Goal: Navigation & Orientation: Find specific page/section

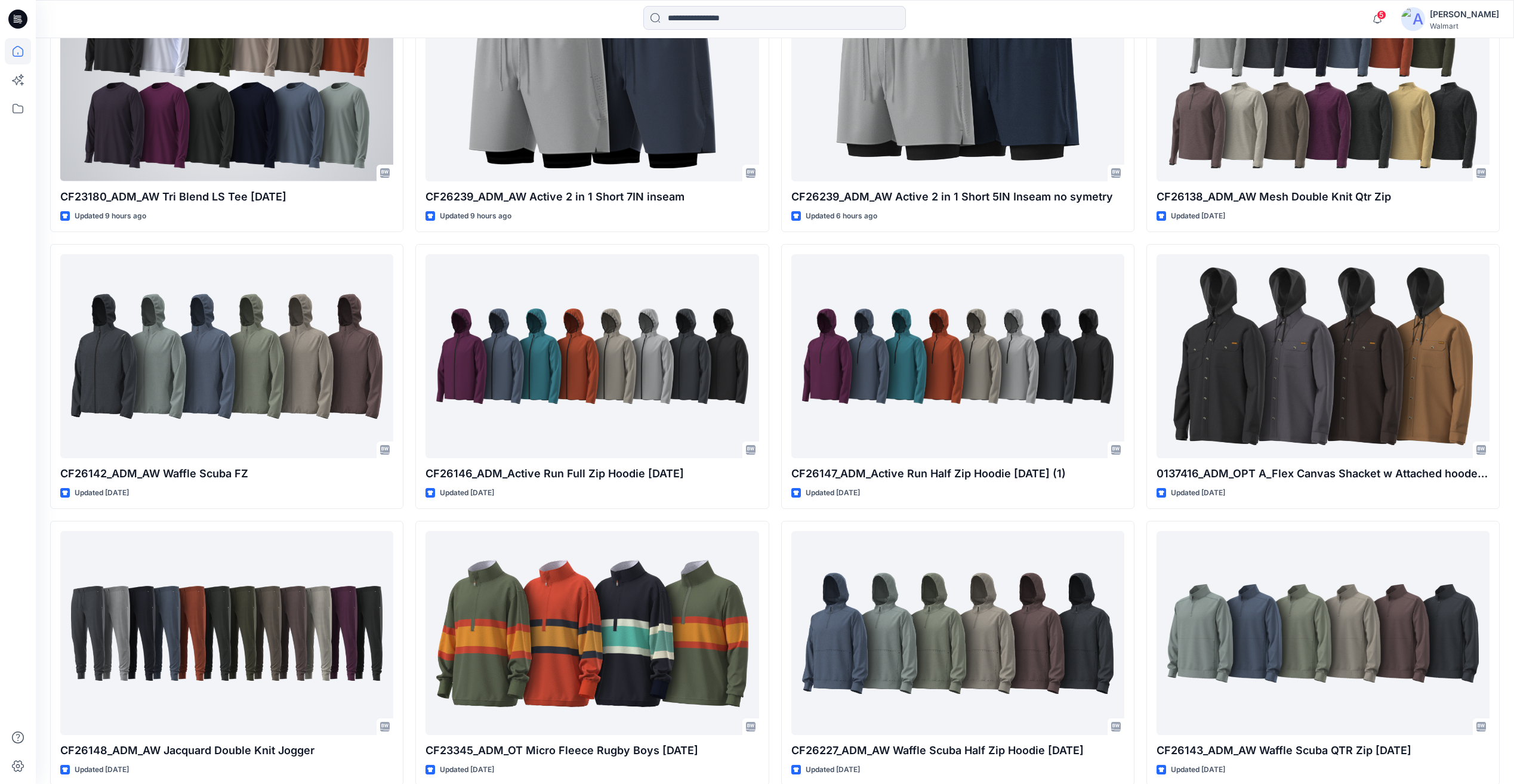
scroll to position [179, 0]
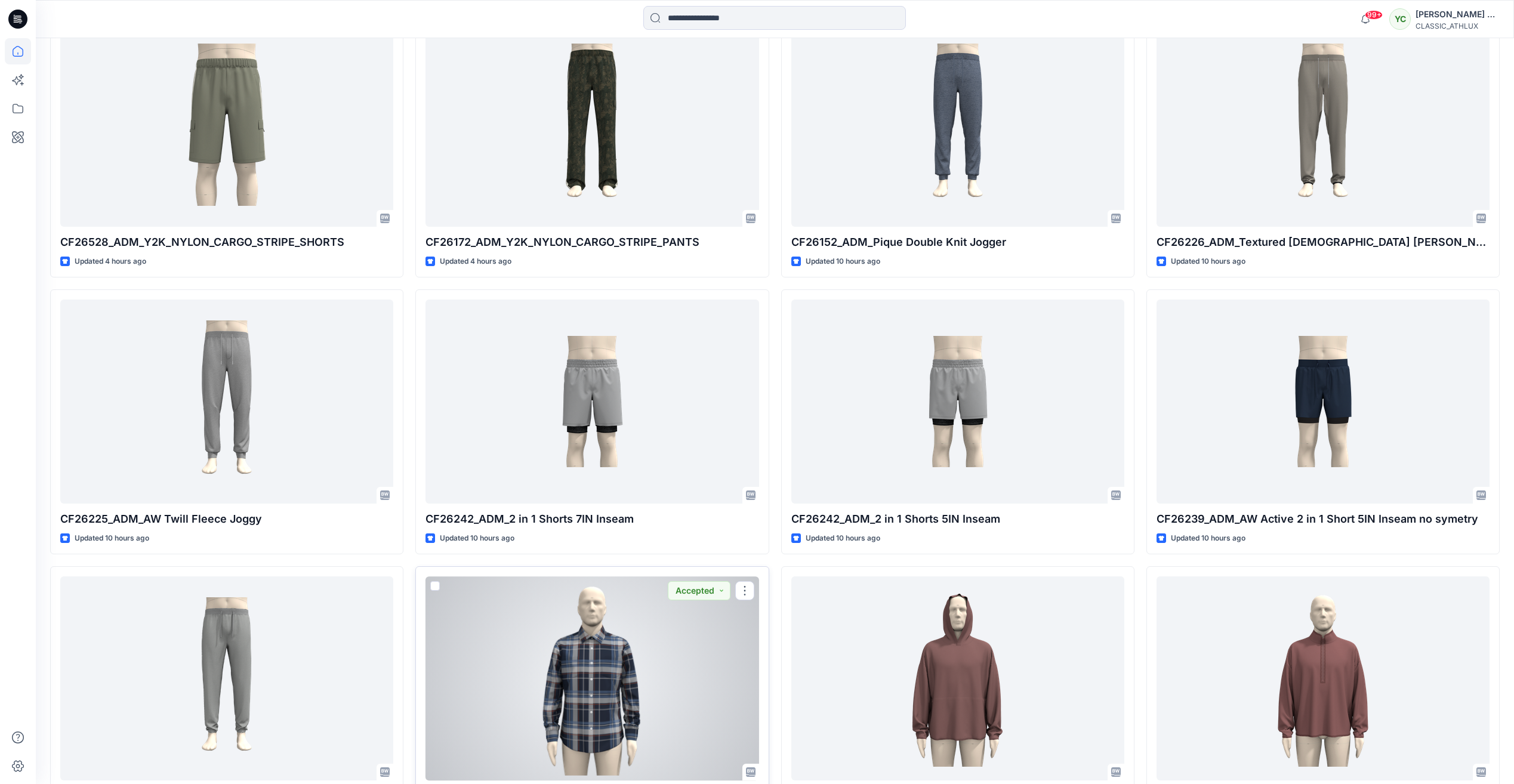
scroll to position [238, 0]
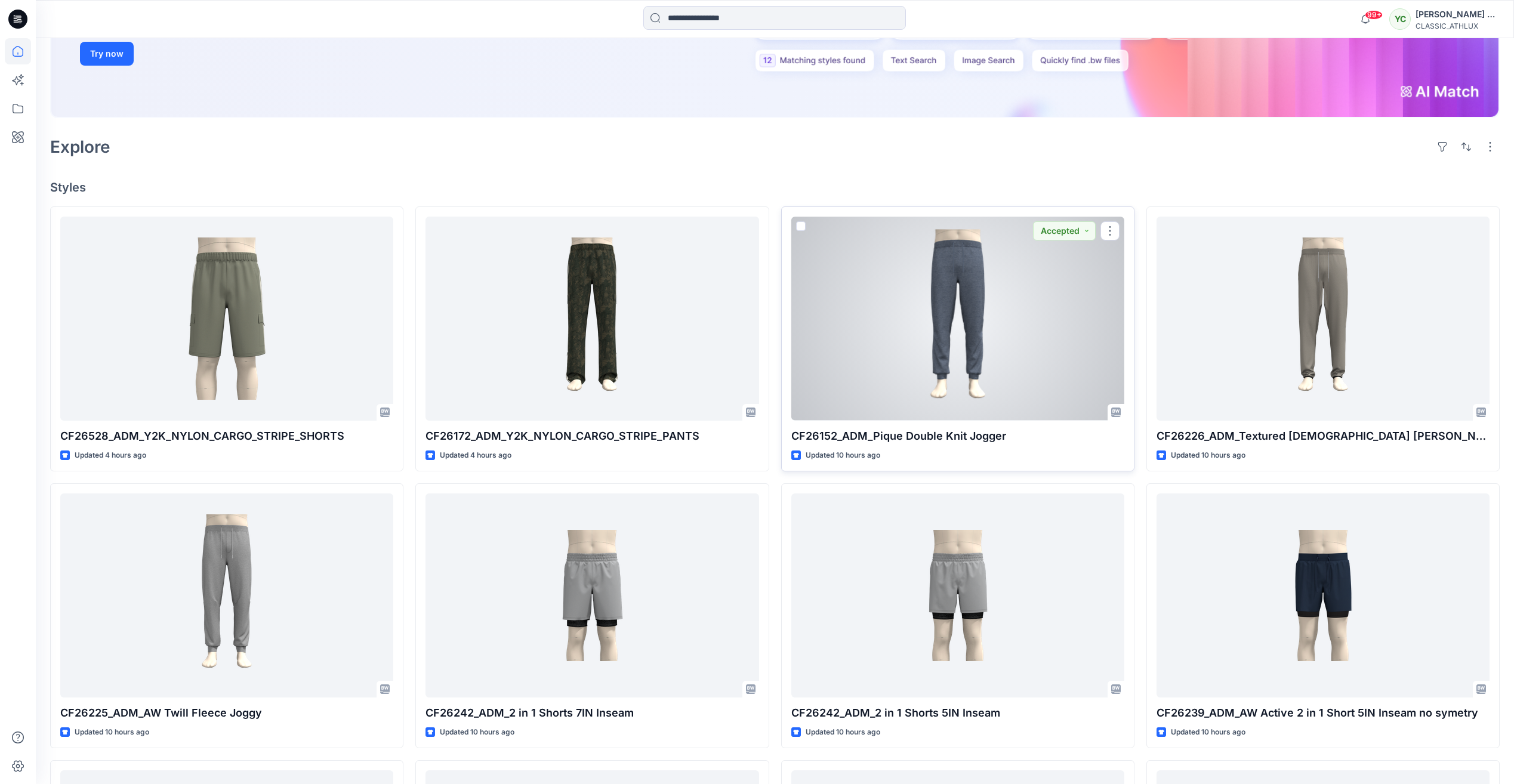
click at [959, 322] on div at bounding box center [957, 318] width 333 height 203
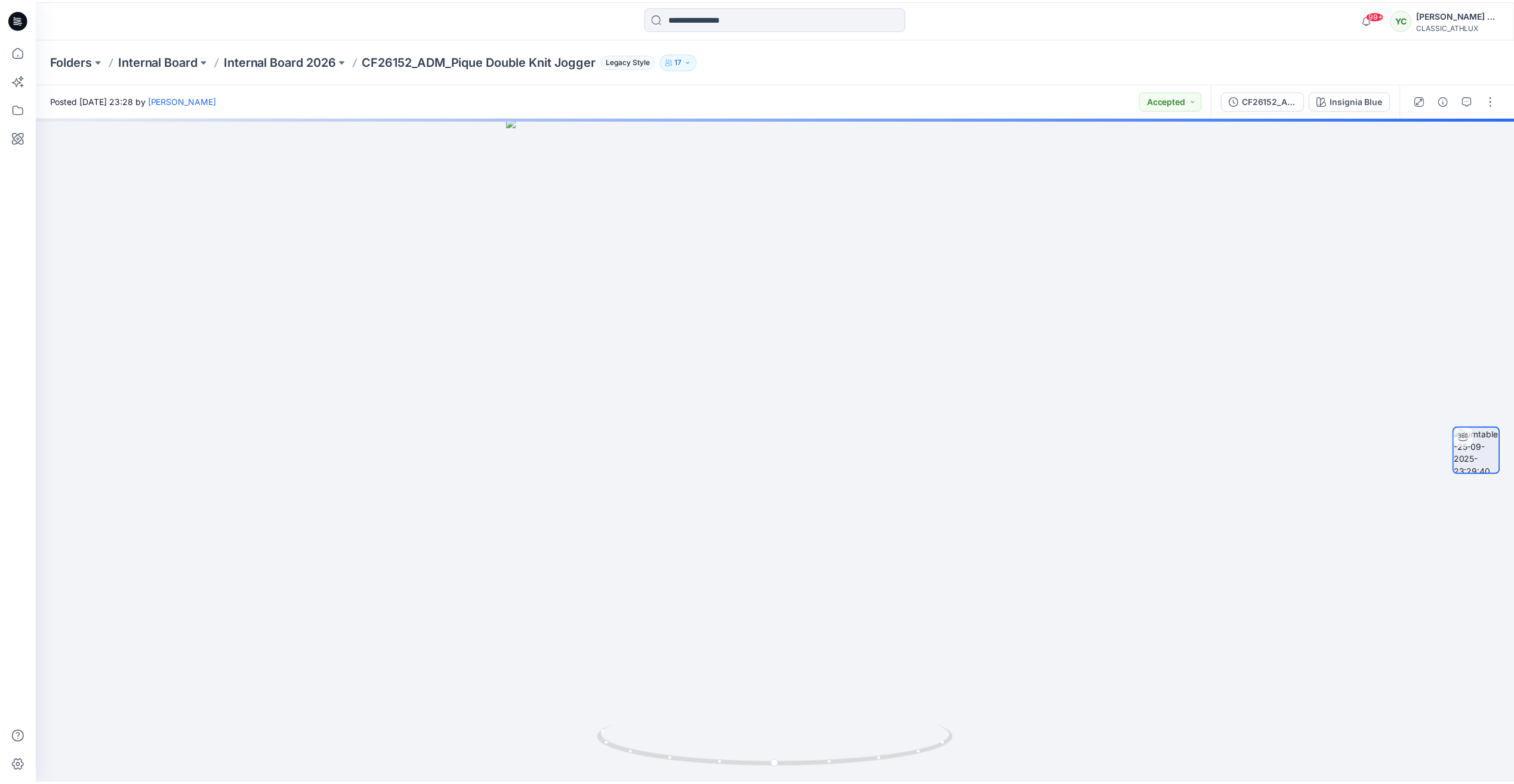
scroll to position [238, 0]
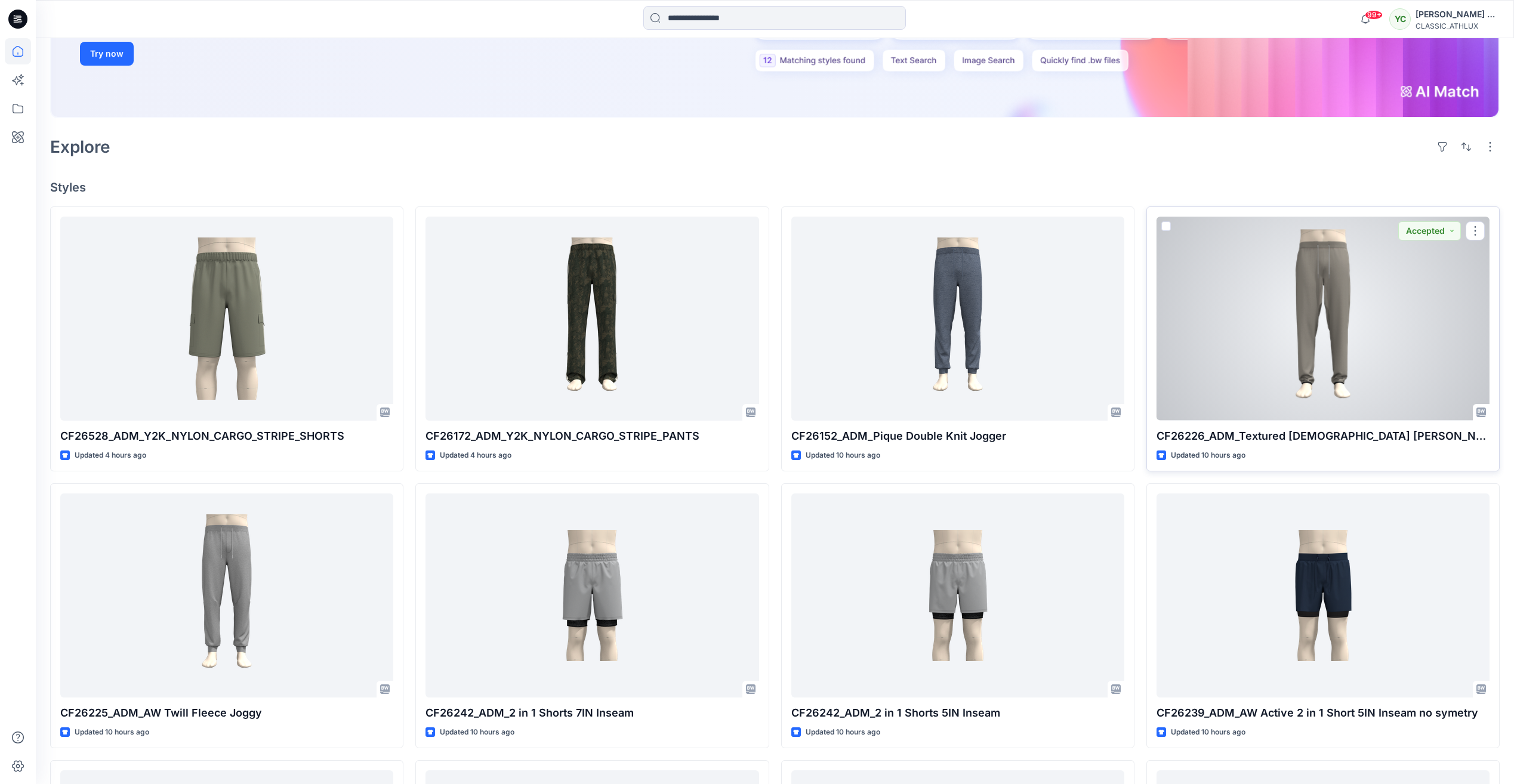
click at [1317, 329] on div at bounding box center [1323, 318] width 333 height 203
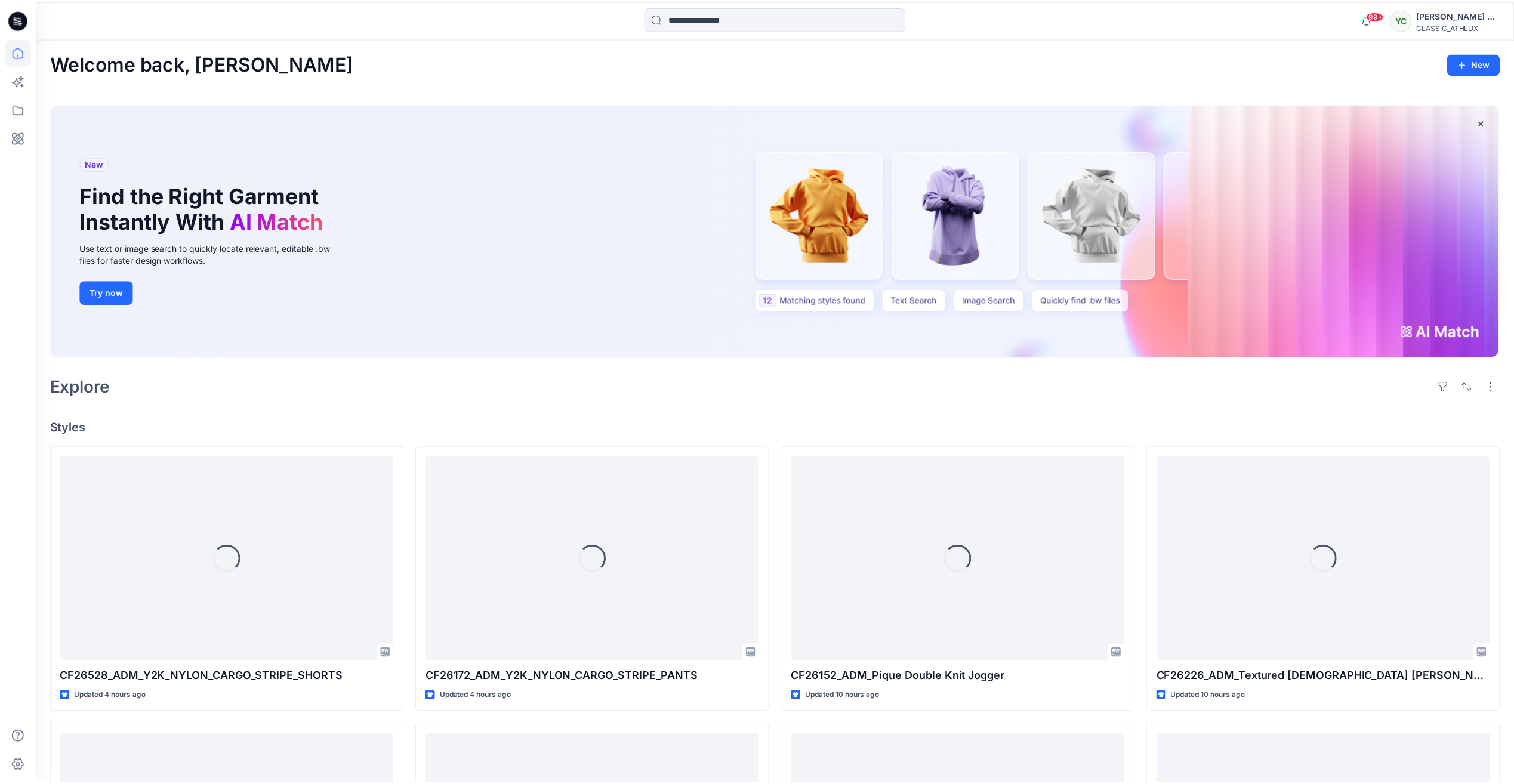
scroll to position [238, 0]
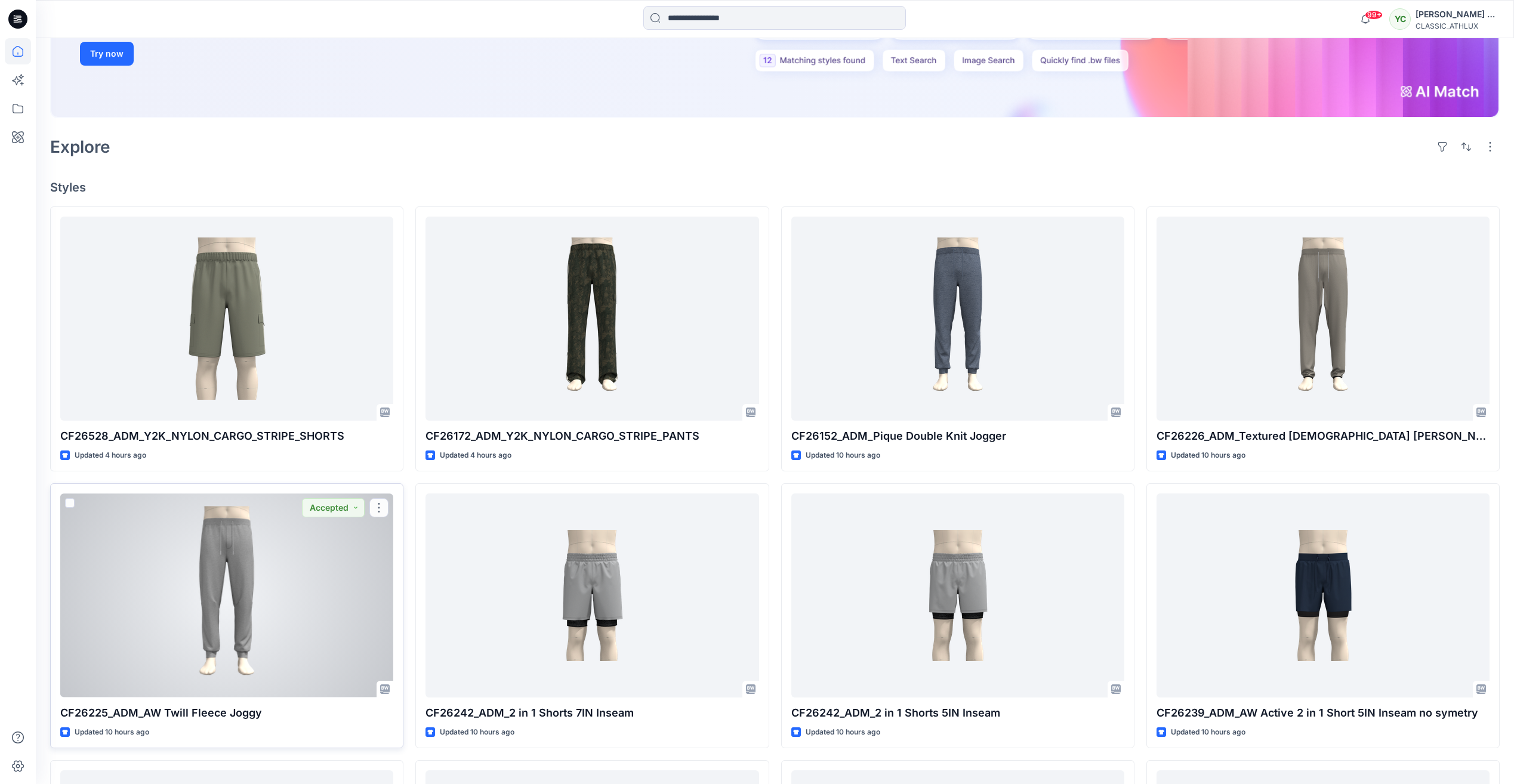
click at [328, 569] on div at bounding box center [226, 595] width 333 height 203
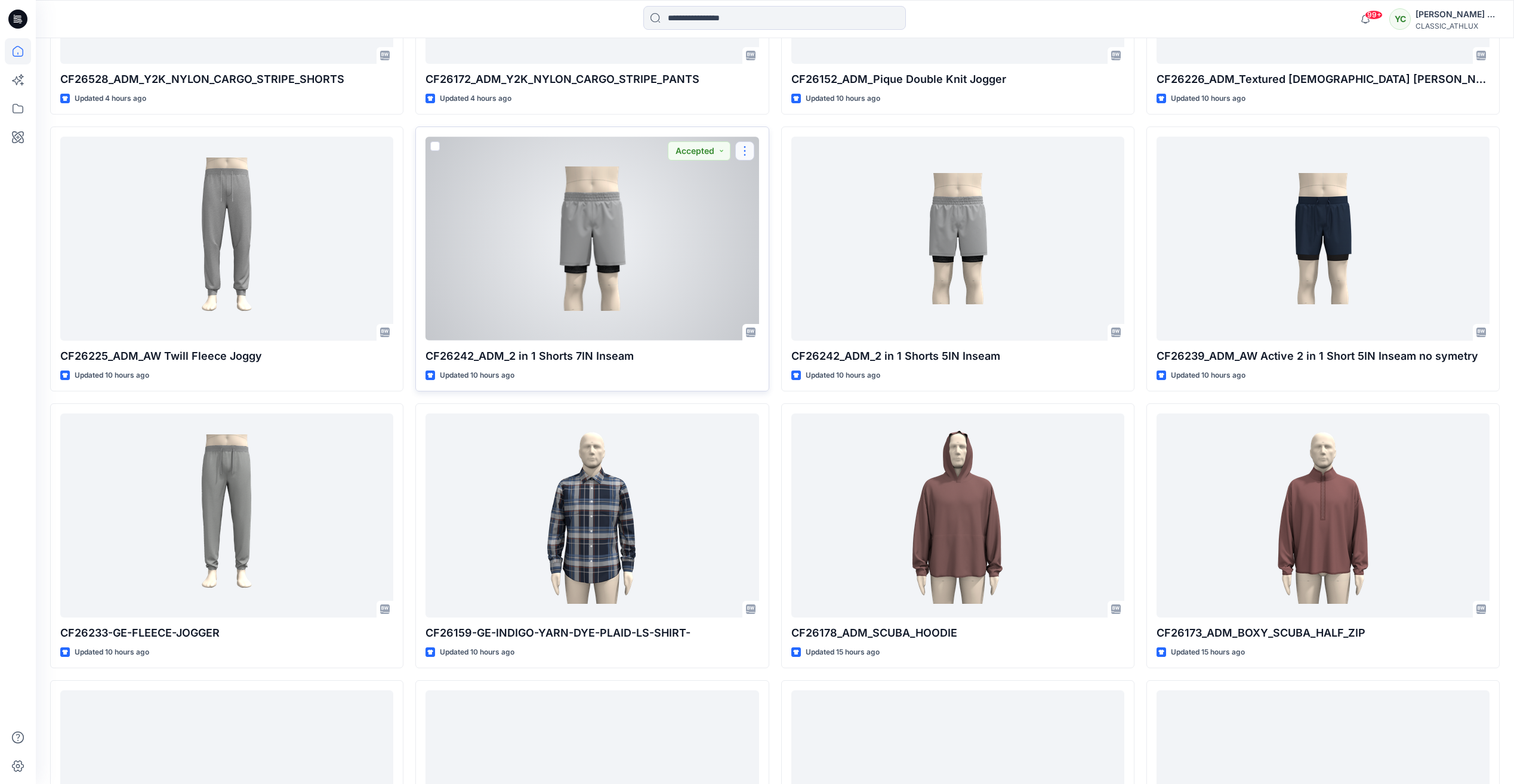
scroll to position [596, 0]
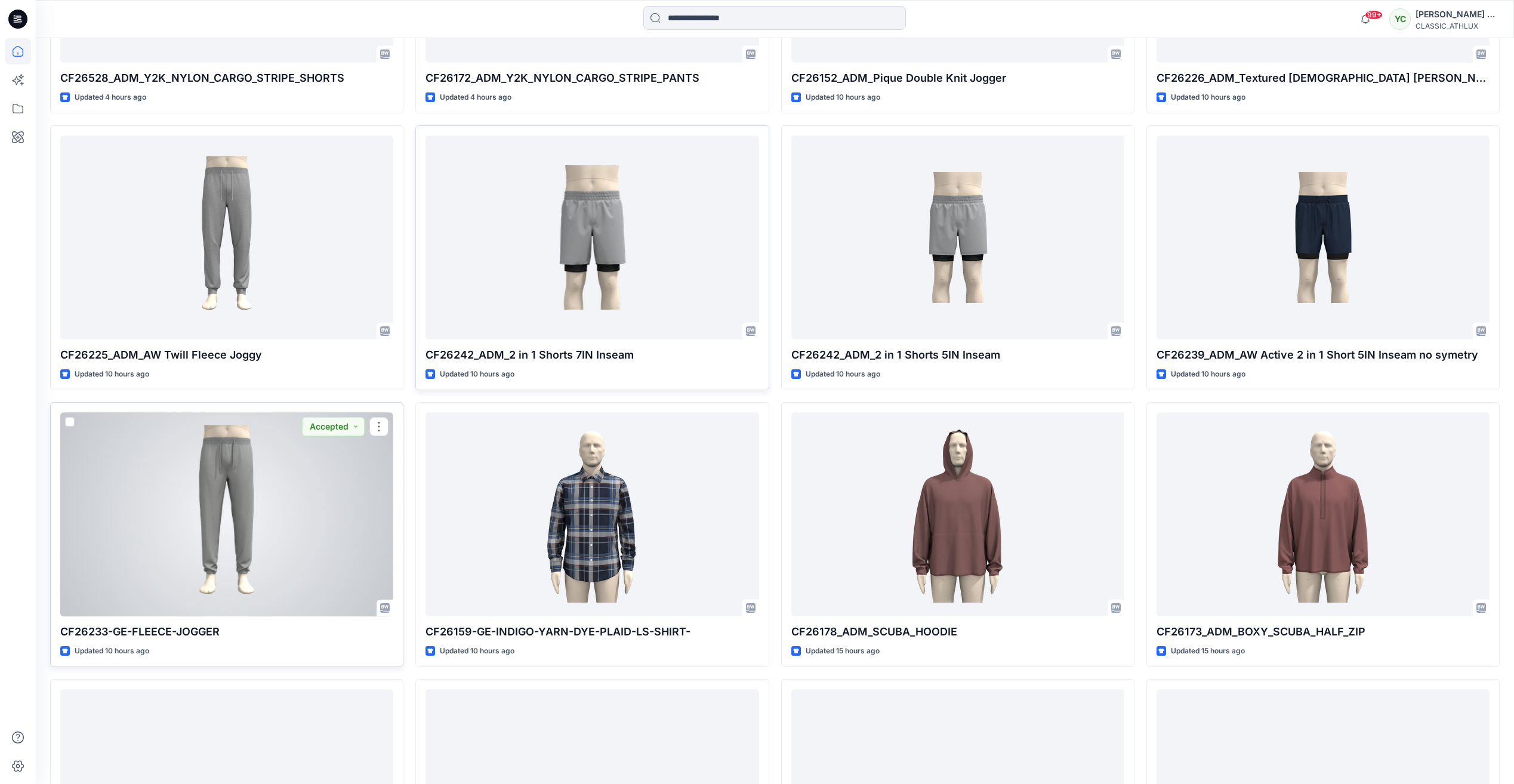
click at [209, 459] on div at bounding box center [226, 514] width 333 height 203
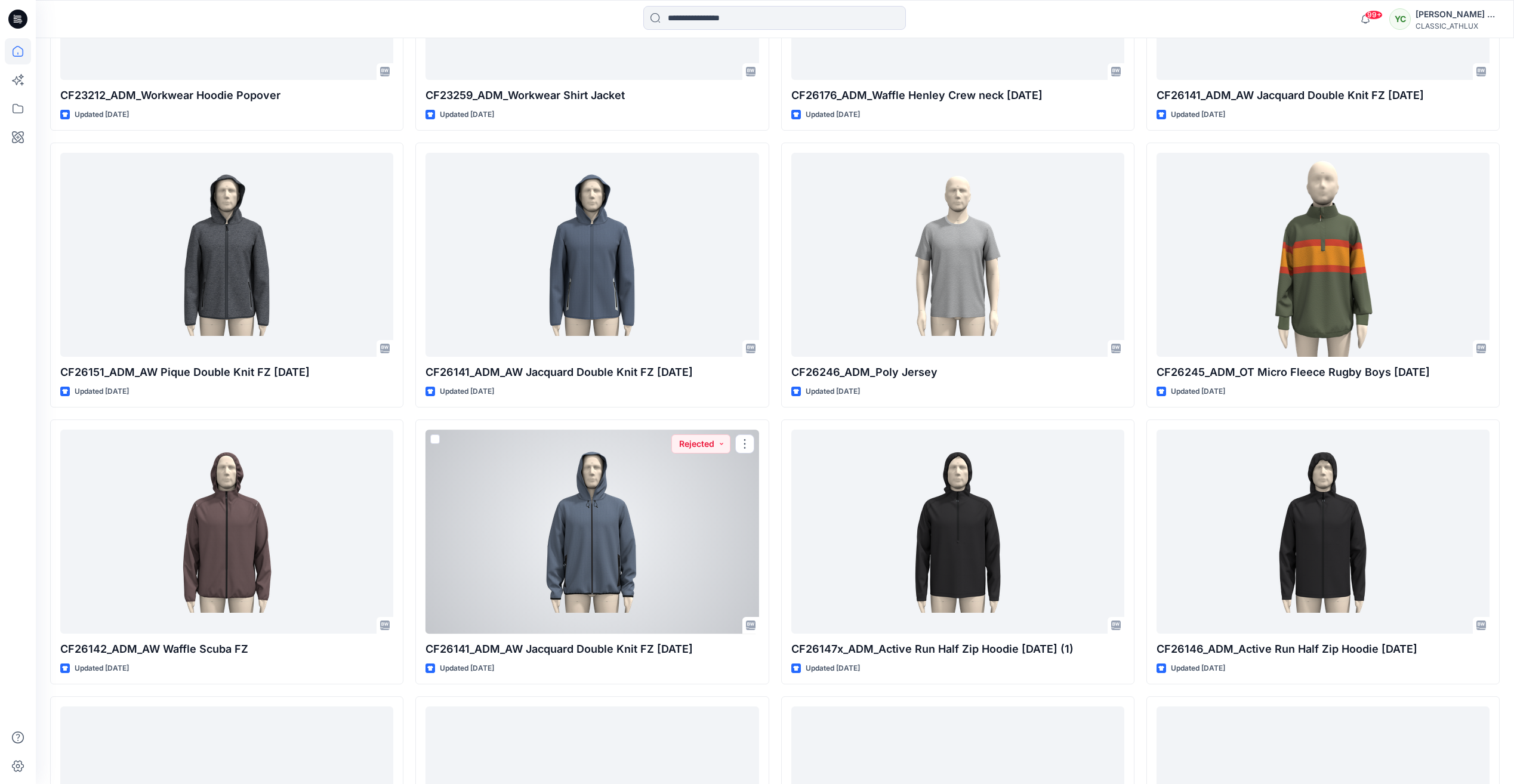
scroll to position [2794, 0]
click at [601, 534] on div at bounding box center [592, 530] width 333 height 203
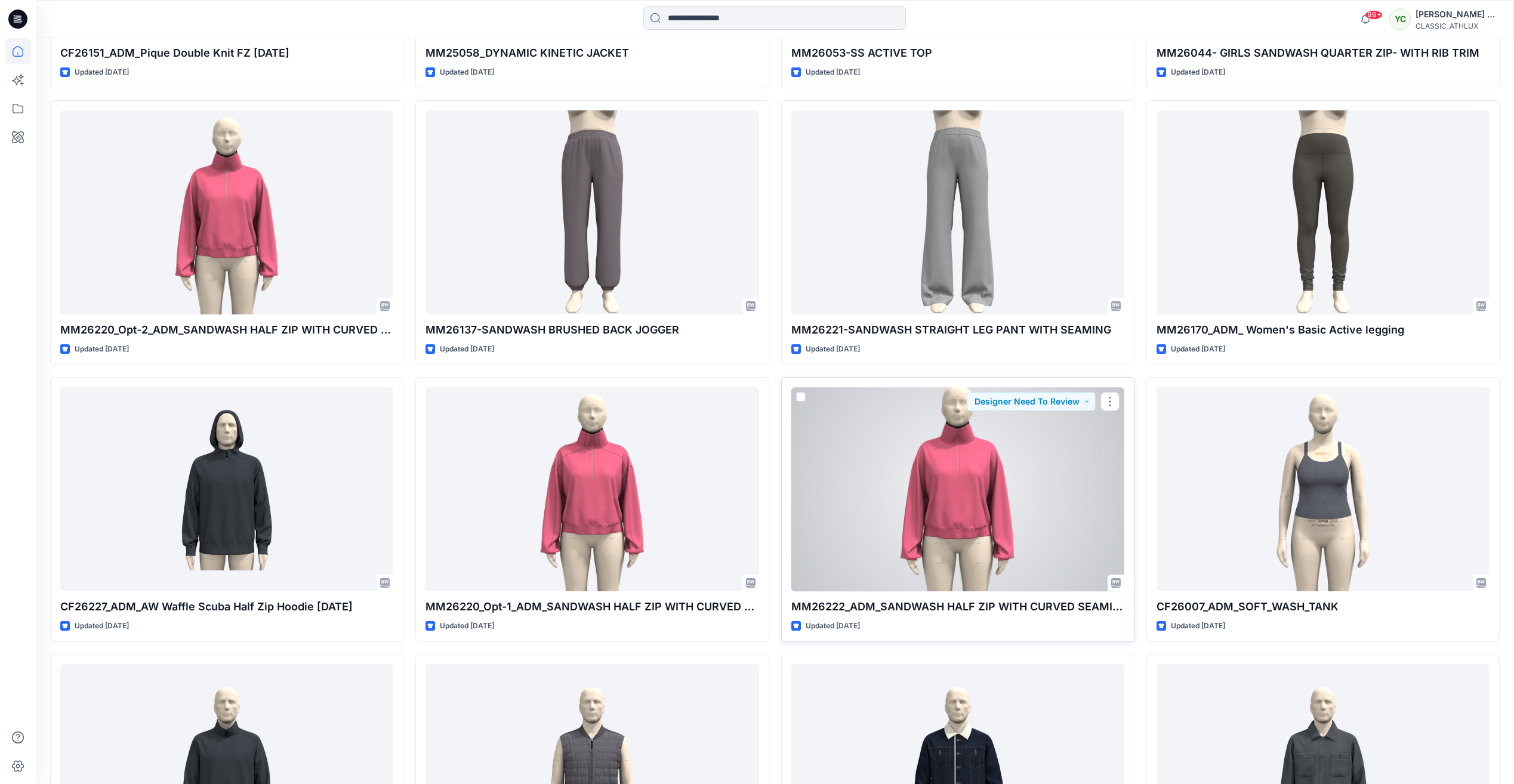
scroll to position [3684, 0]
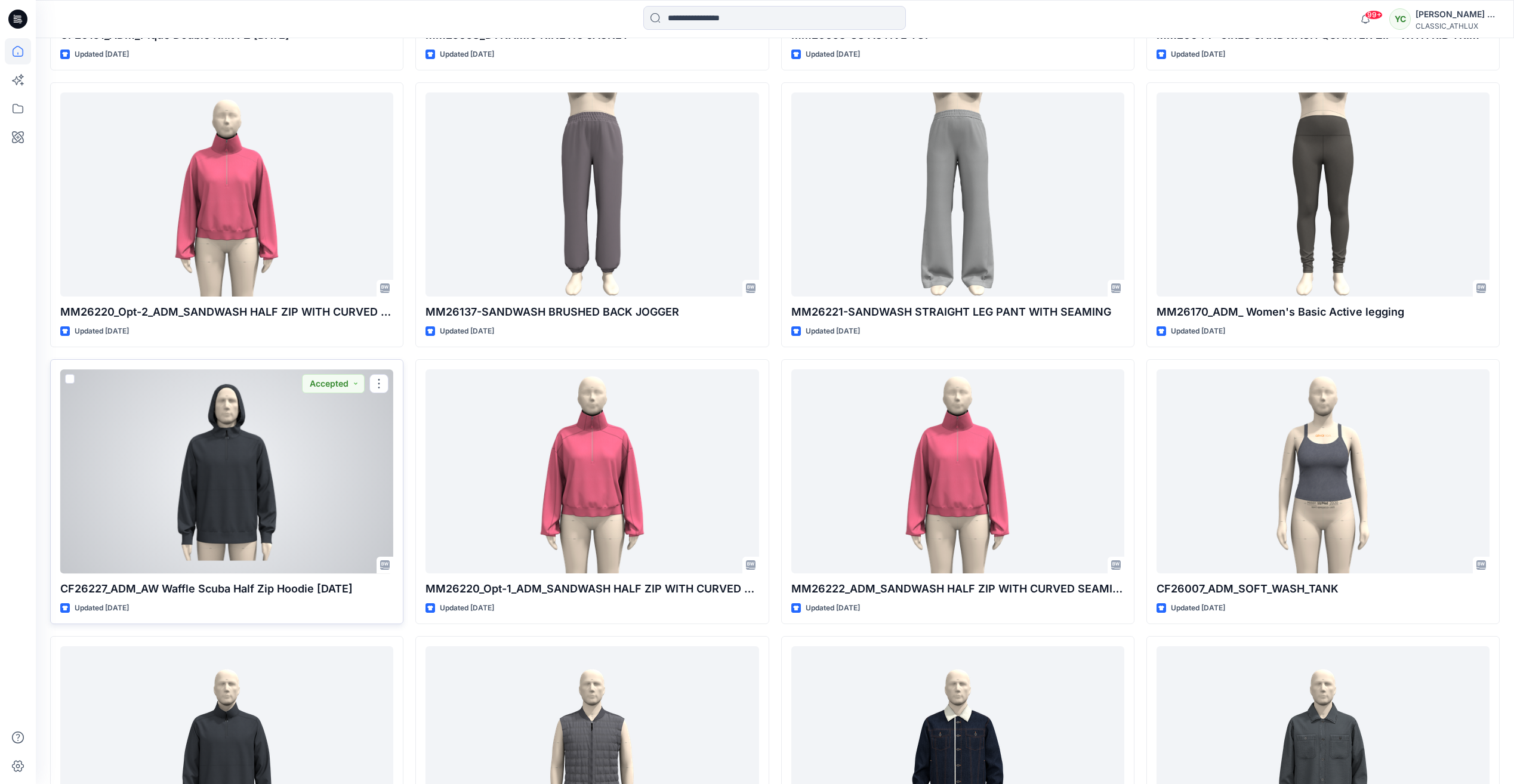
click at [225, 479] on div at bounding box center [226, 471] width 333 height 203
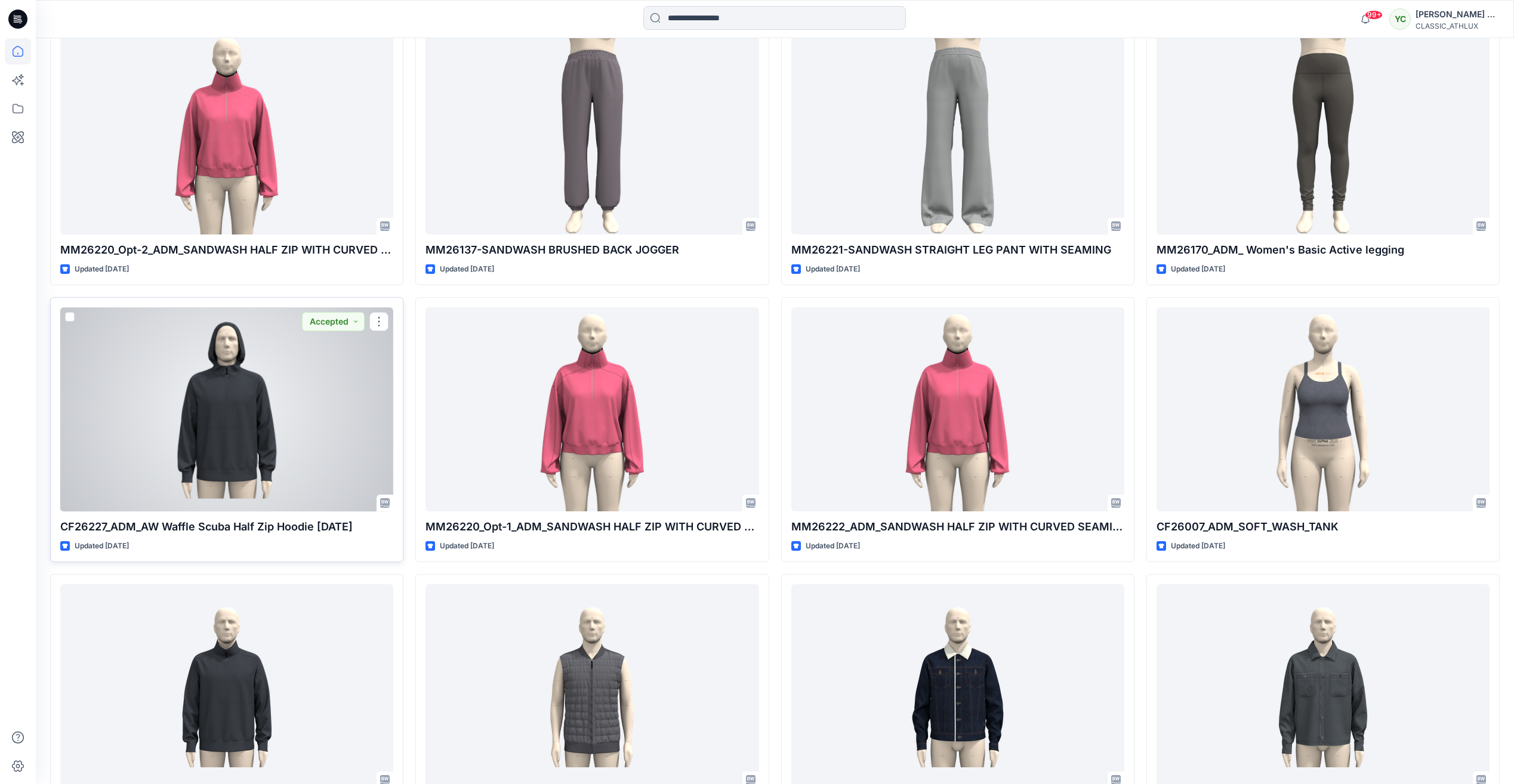
scroll to position [3859, 0]
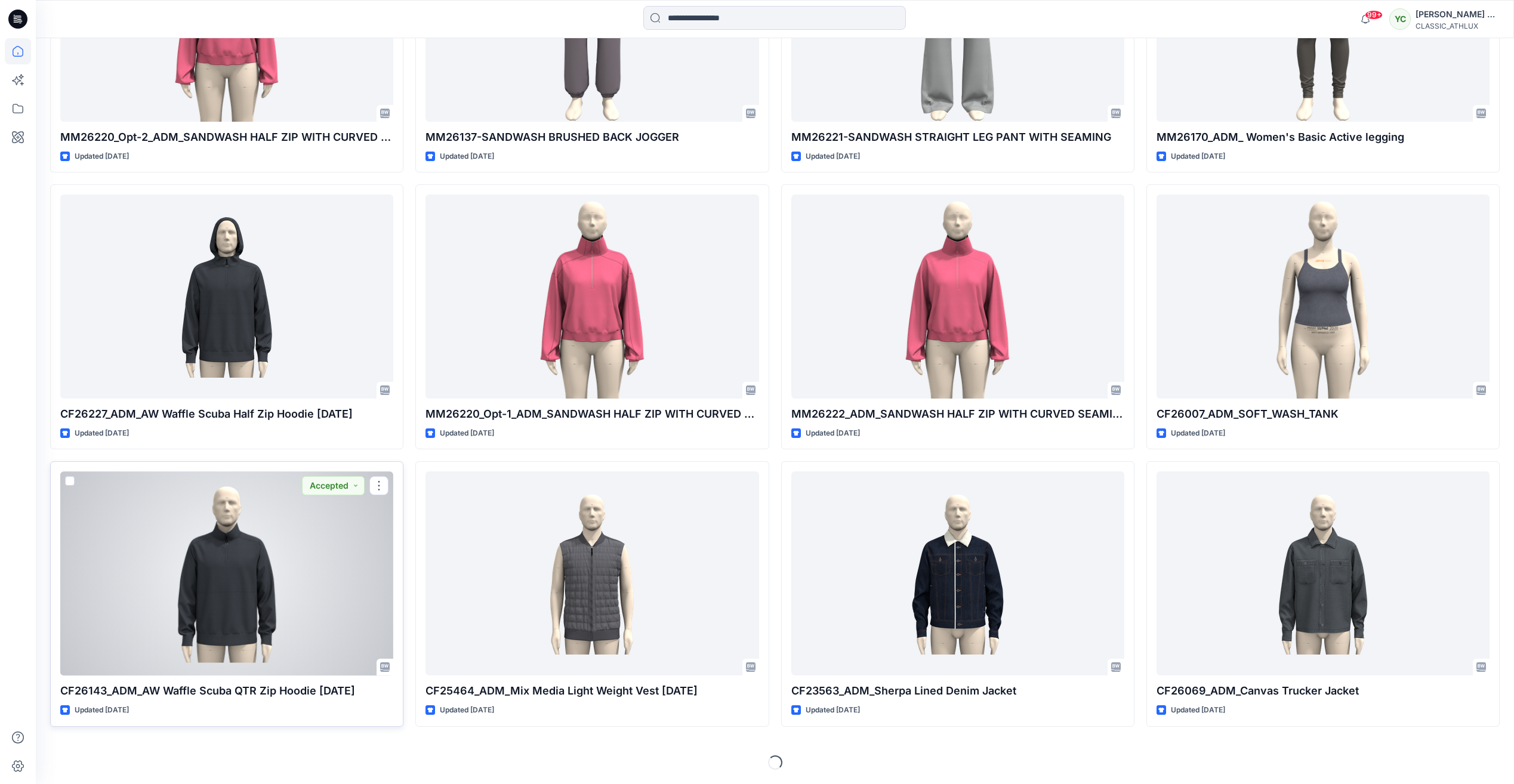
click at [268, 543] on div at bounding box center [226, 573] width 333 height 203
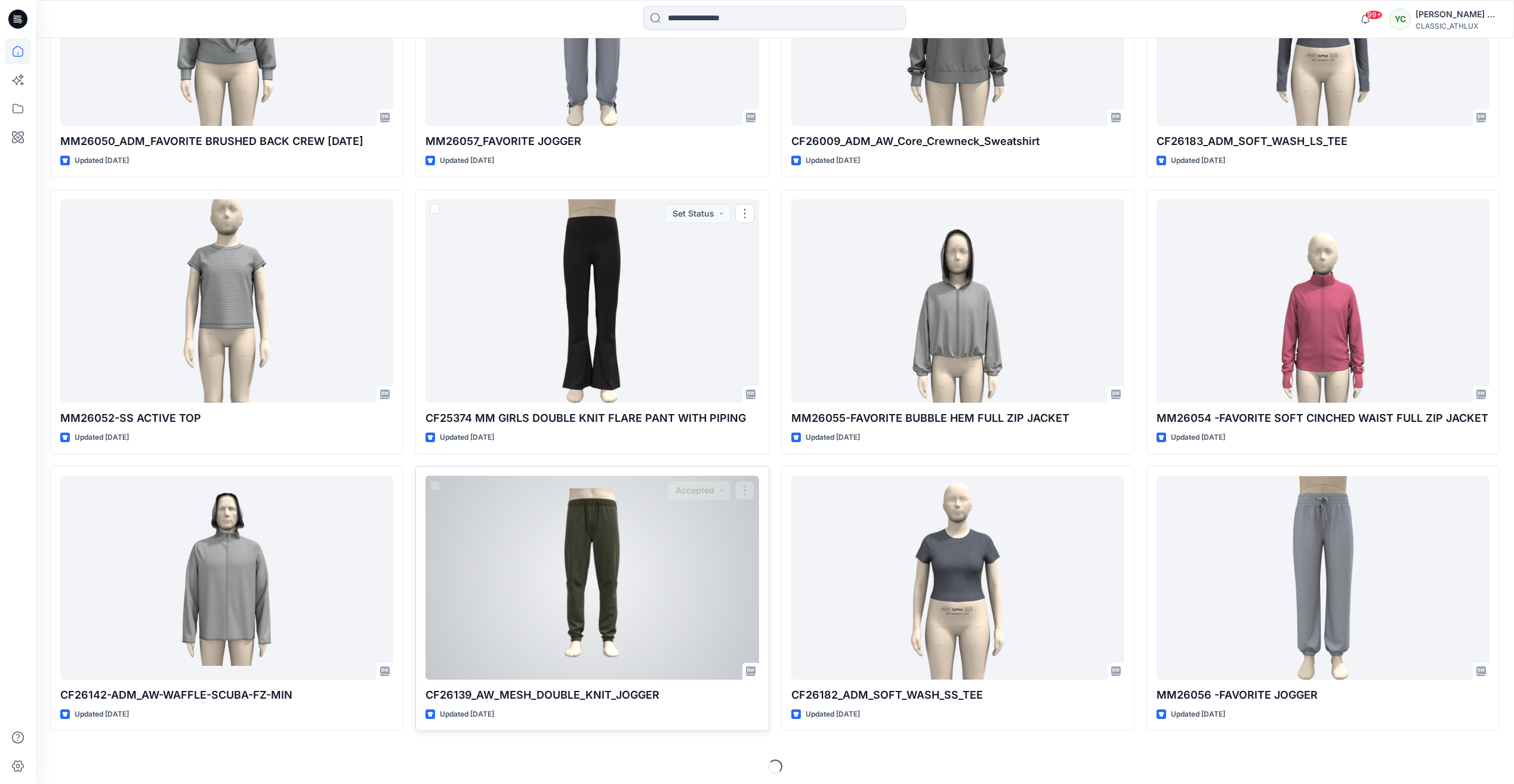
scroll to position [4690, 0]
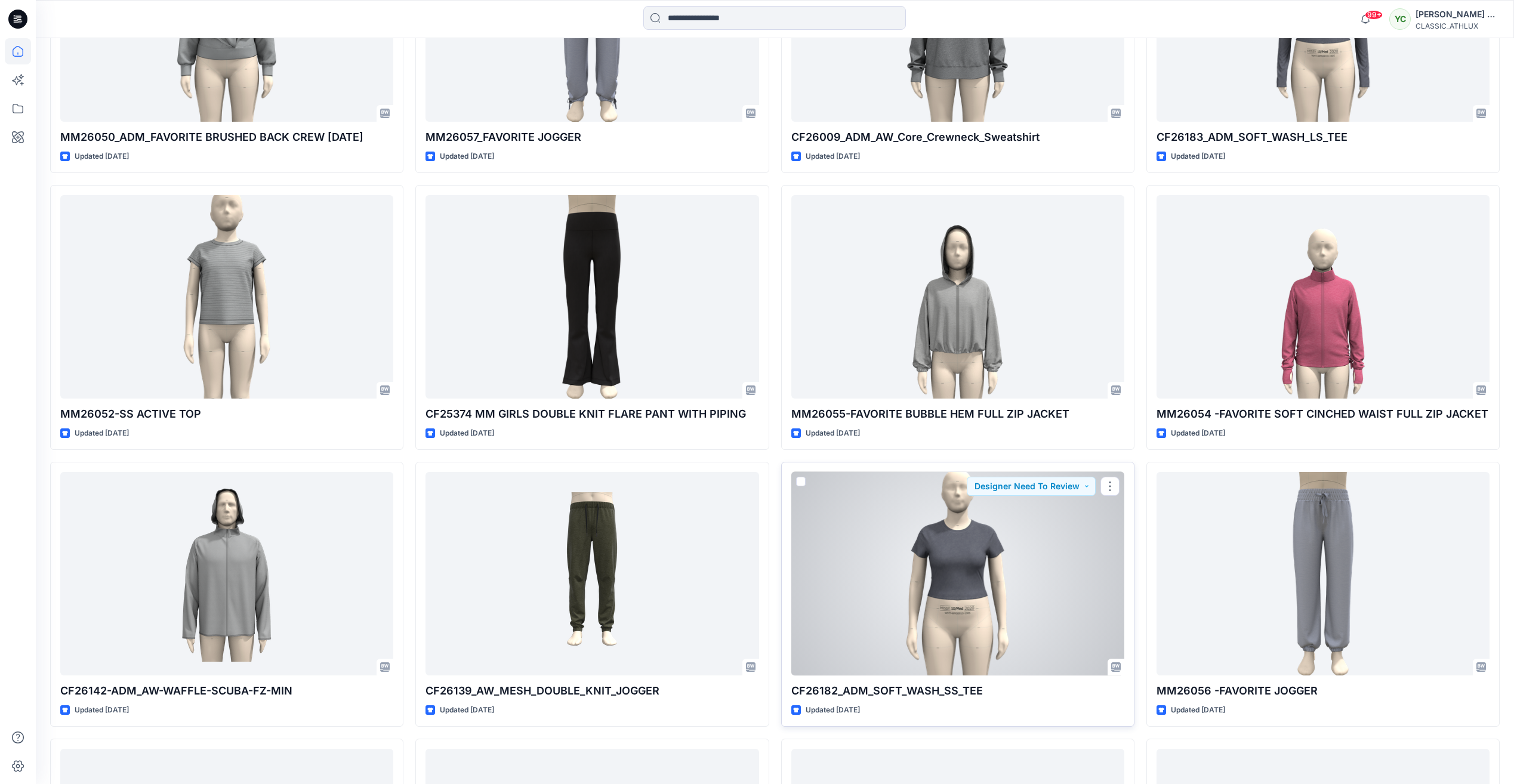
click at [963, 585] on div at bounding box center [957, 573] width 333 height 203
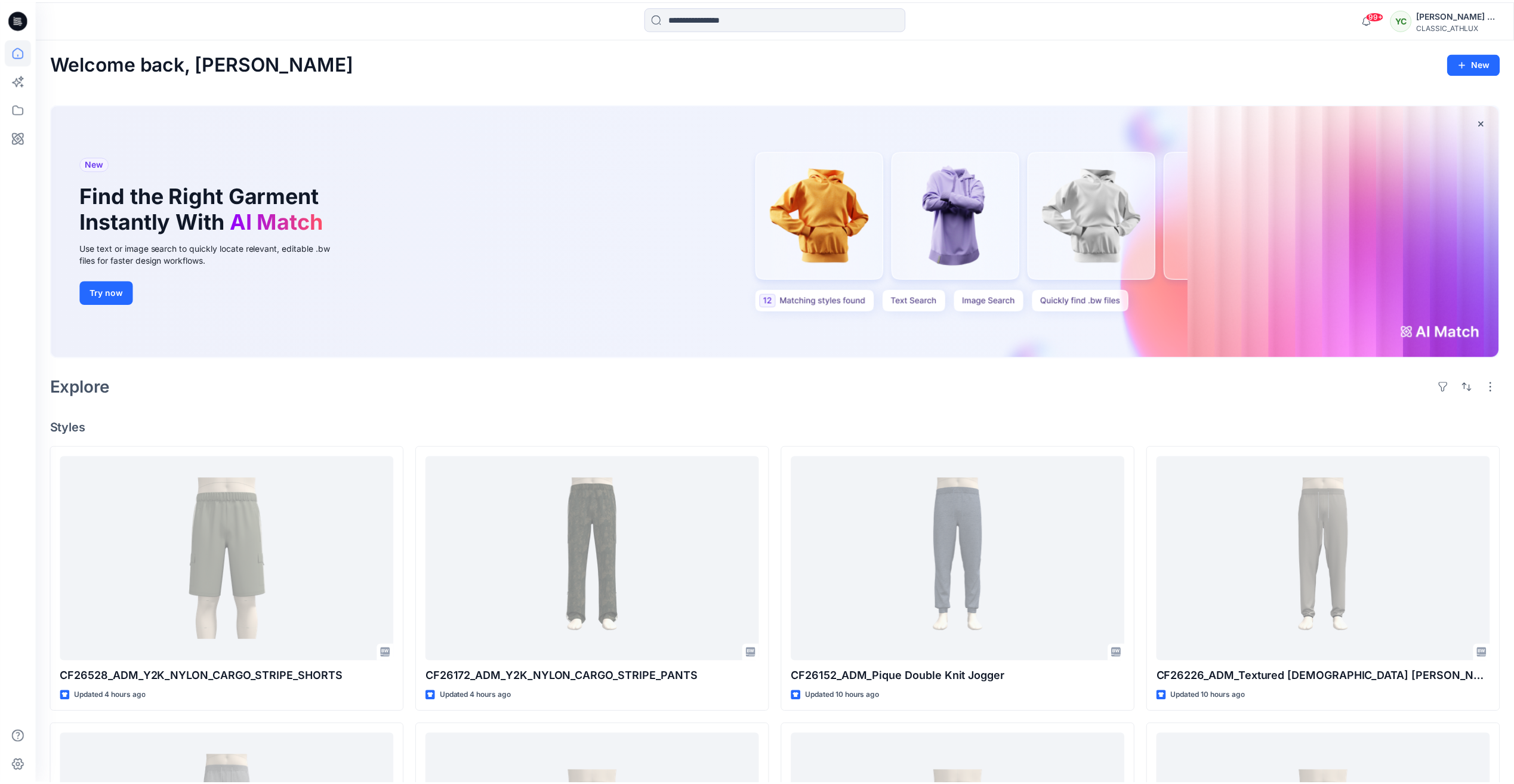
scroll to position [4690, 0]
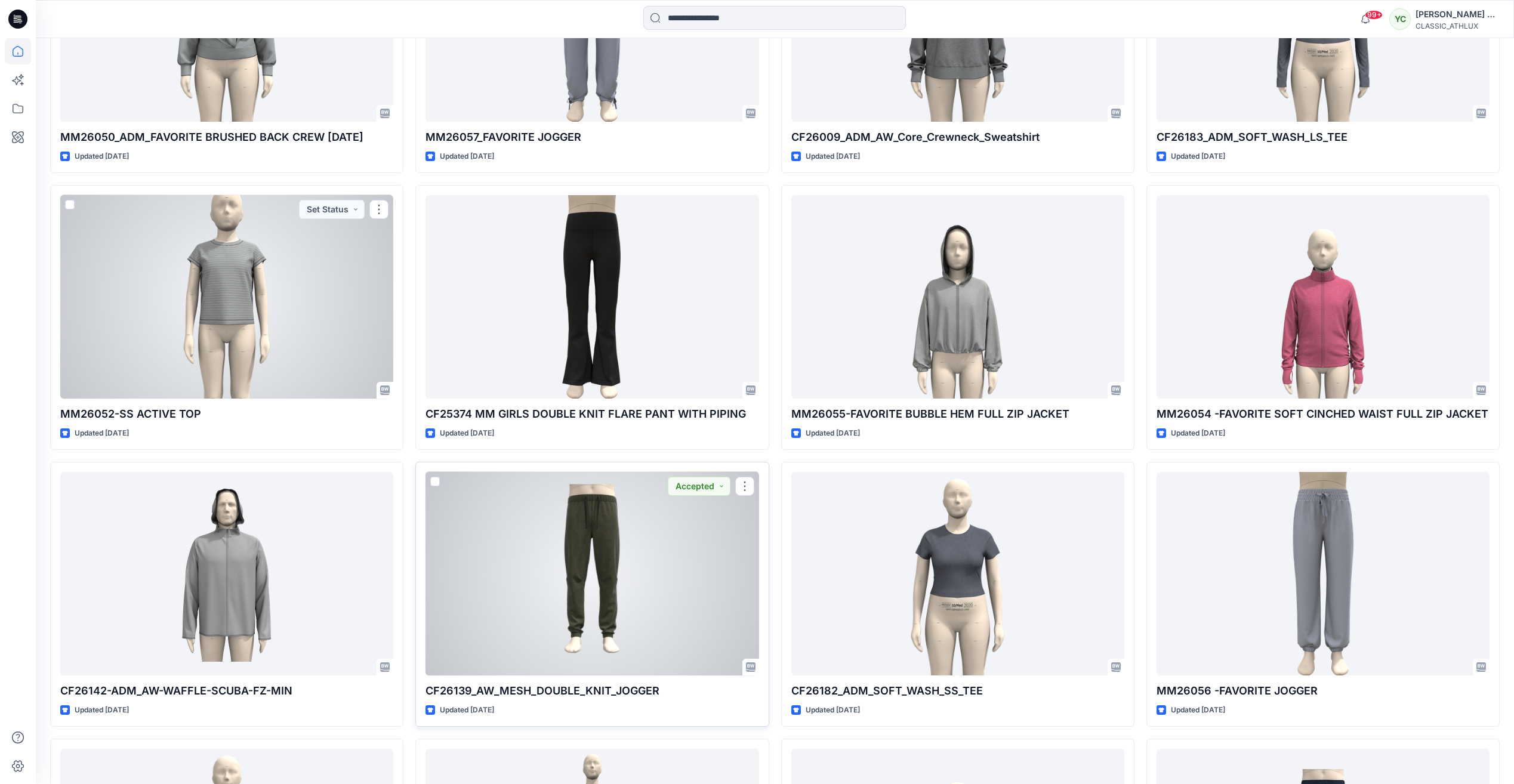
click at [581, 596] on div at bounding box center [592, 573] width 333 height 203
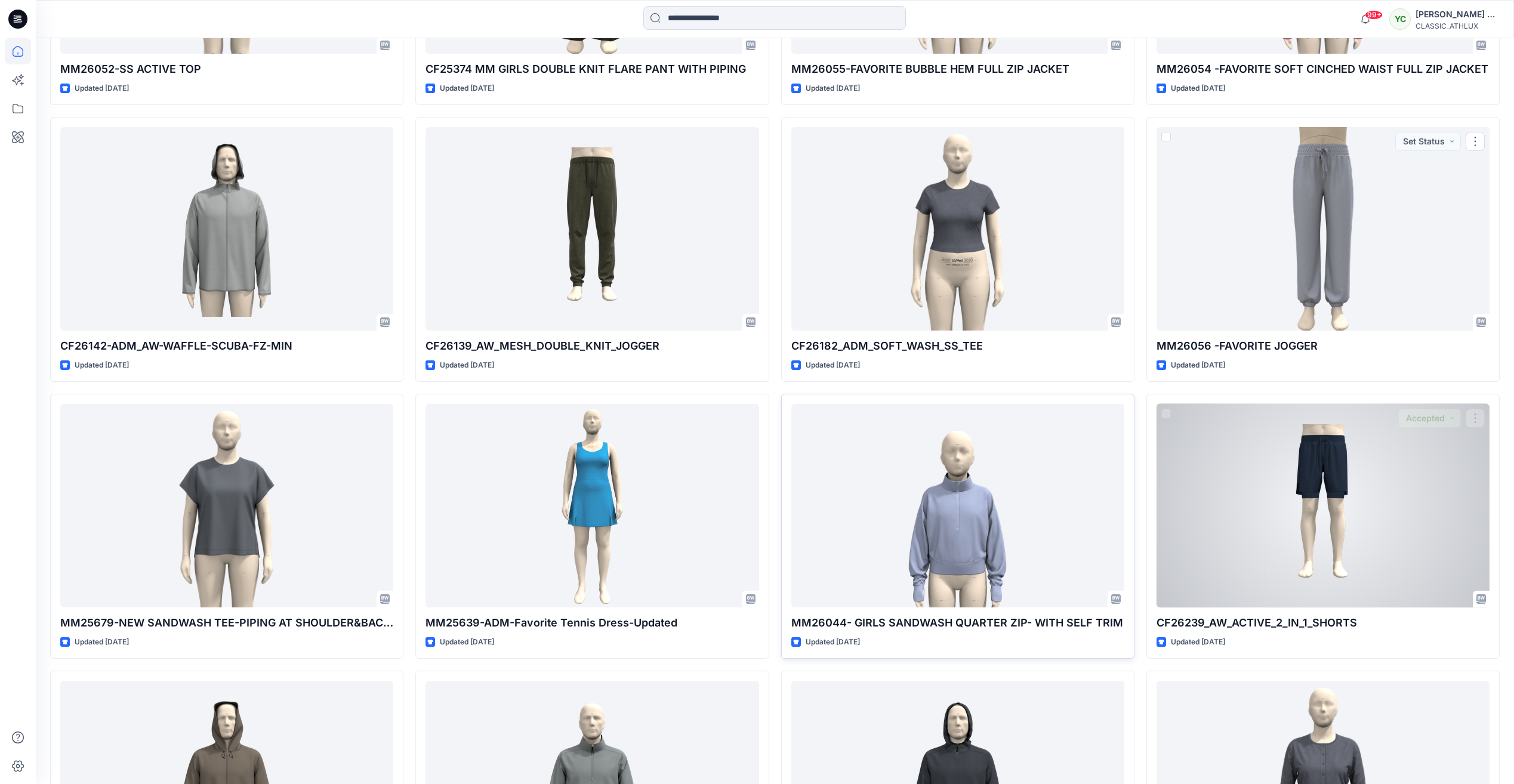
scroll to position [5047, 0]
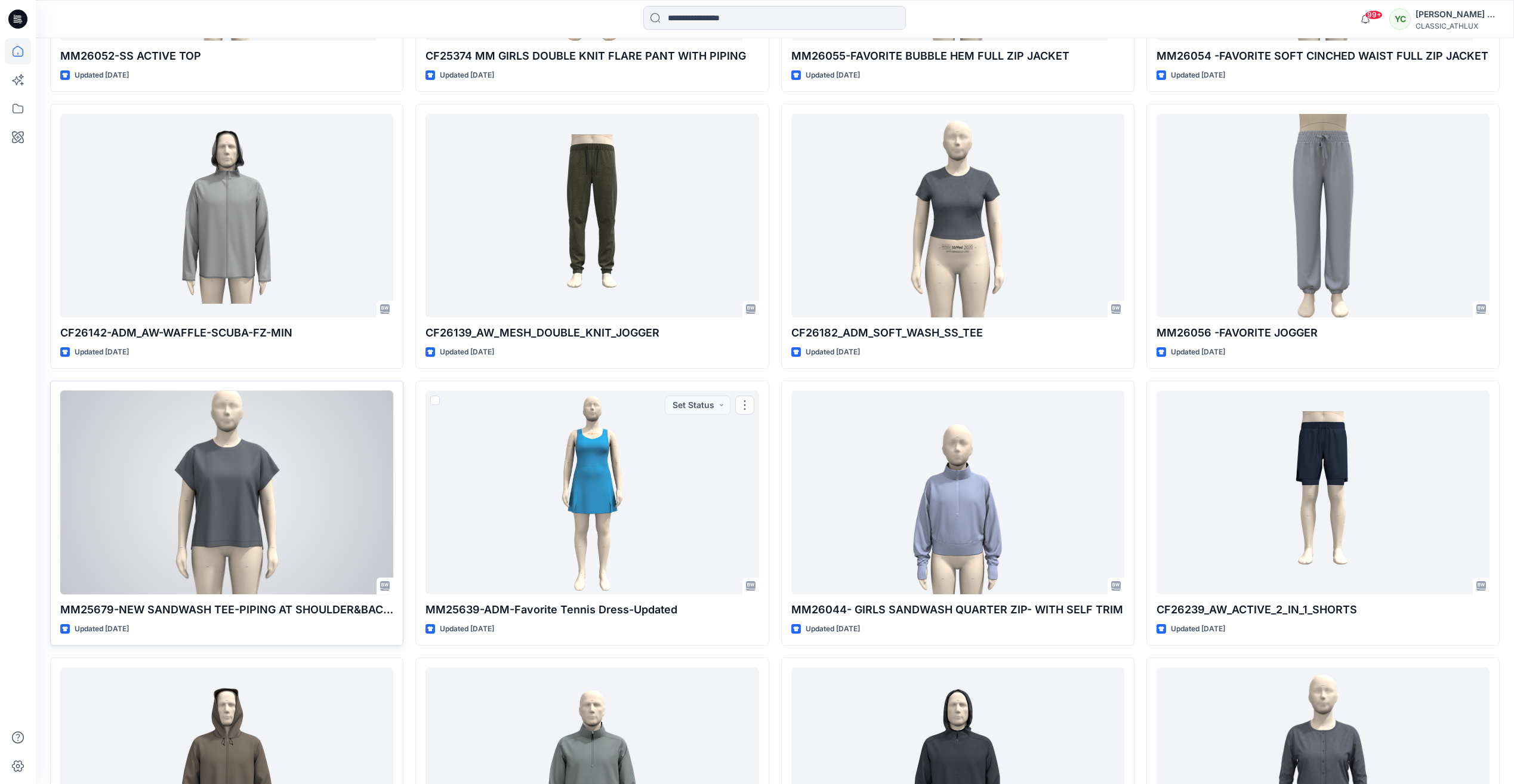
click at [311, 499] on div at bounding box center [226, 492] width 333 height 203
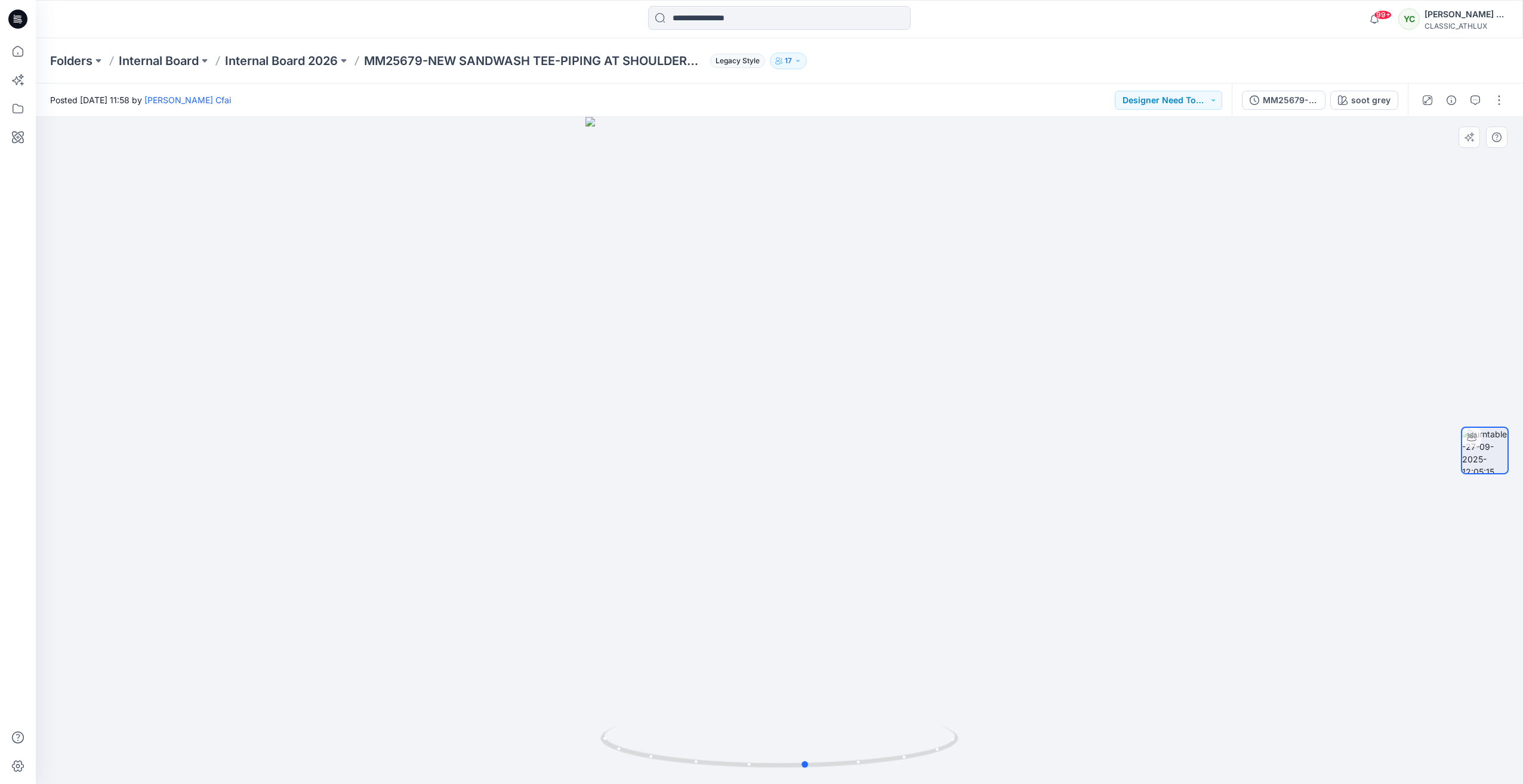
drag, startPoint x: 782, startPoint y: 769, endPoint x: 450, endPoint y: 703, distance: 338.5
click at [450, 703] on div at bounding box center [779, 450] width 1487 height 667
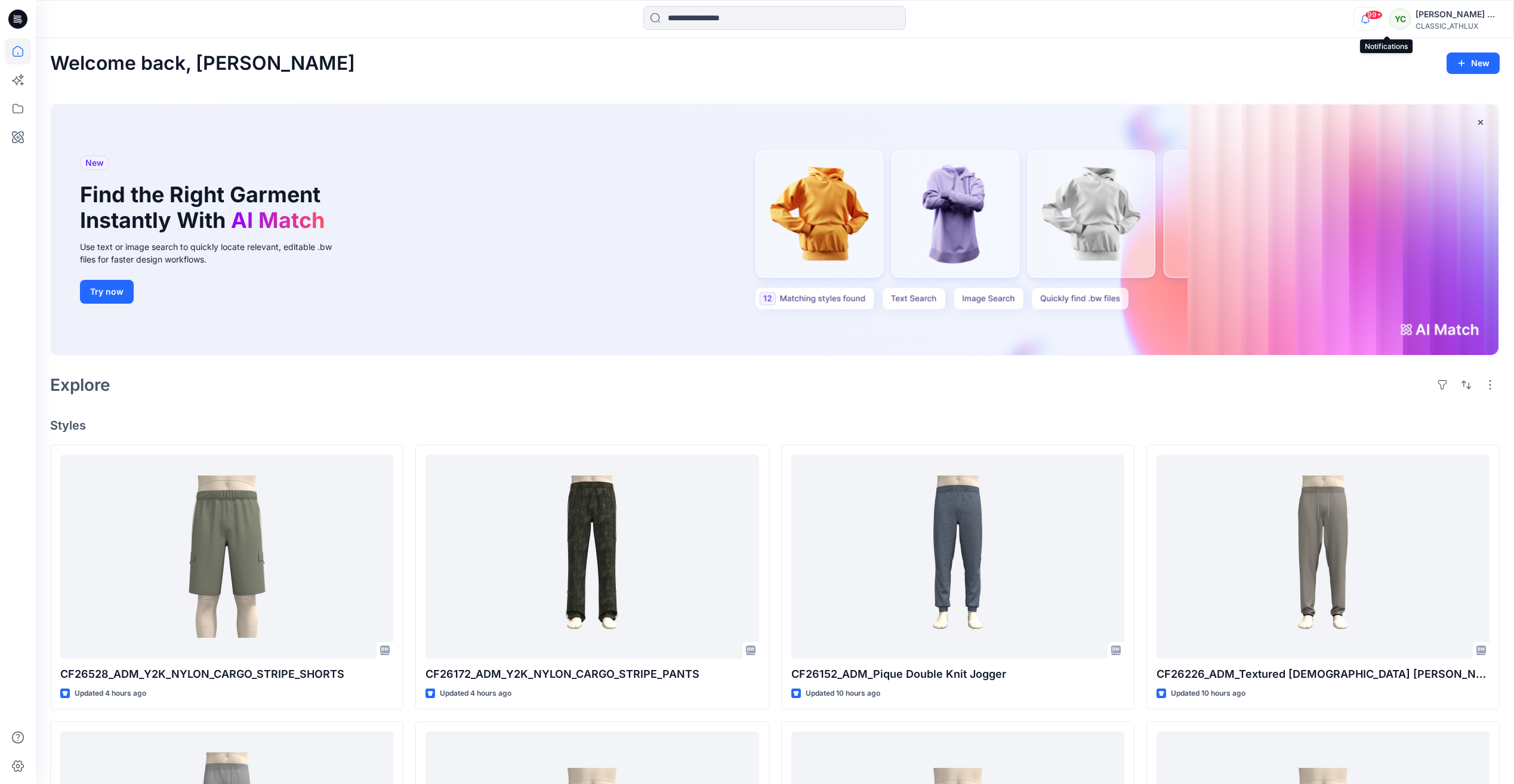
click at [1377, 8] on icon "button" at bounding box center [1365, 19] width 23 height 24
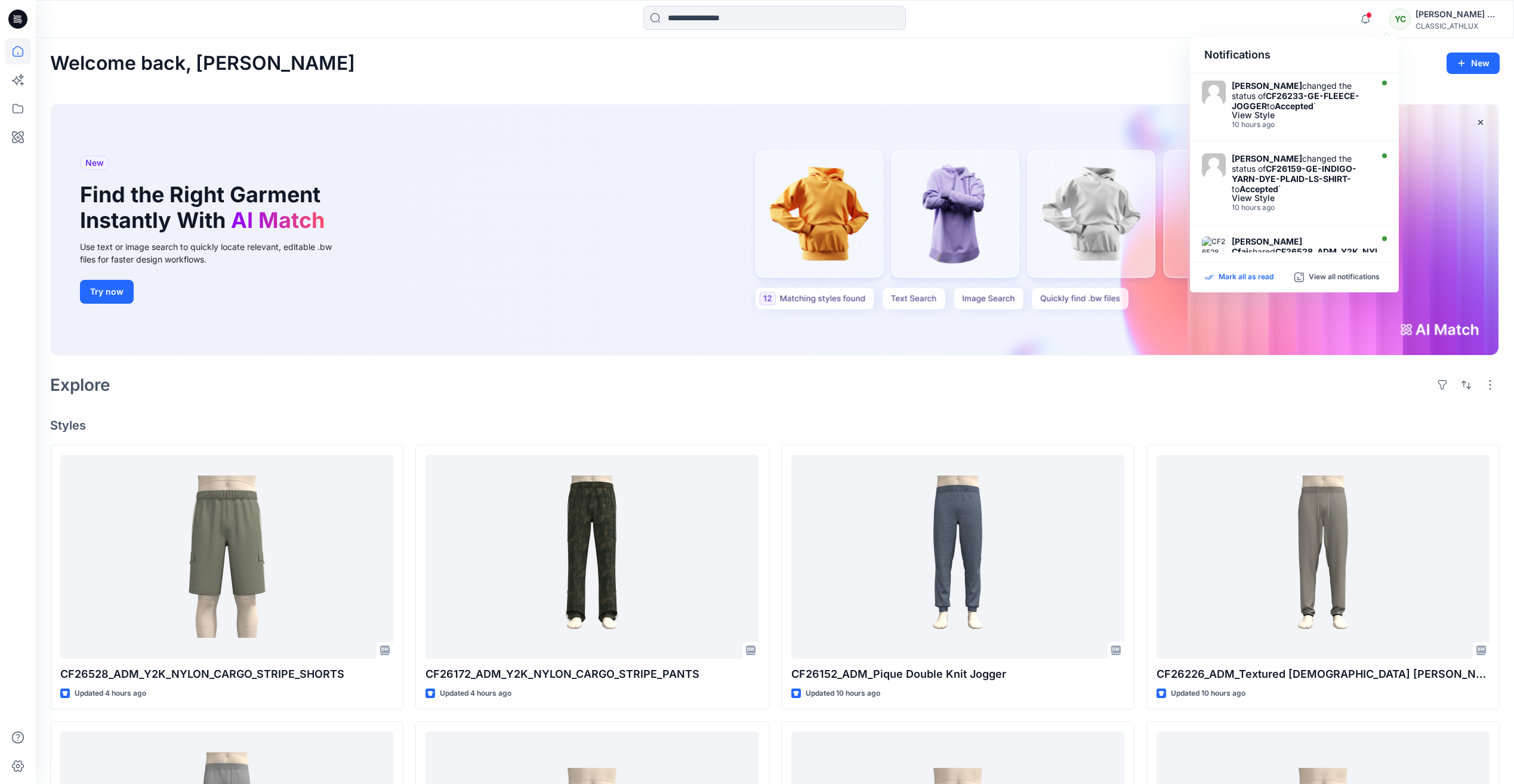
click at [1238, 275] on p "Mark all as read" at bounding box center [1246, 278] width 55 height 11
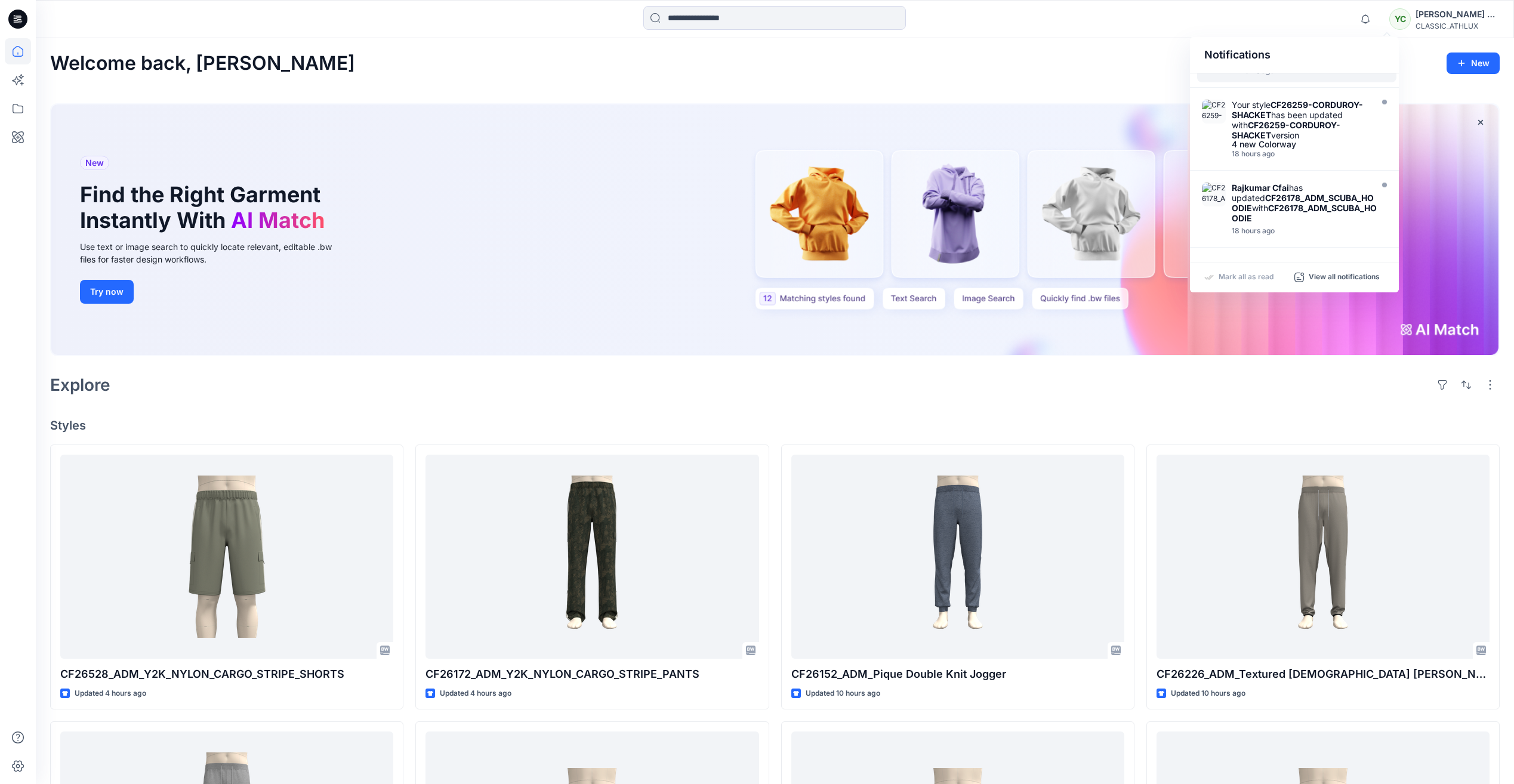
scroll to position [521, 0]
click at [1153, 378] on div "Explore" at bounding box center [775, 385] width 1450 height 29
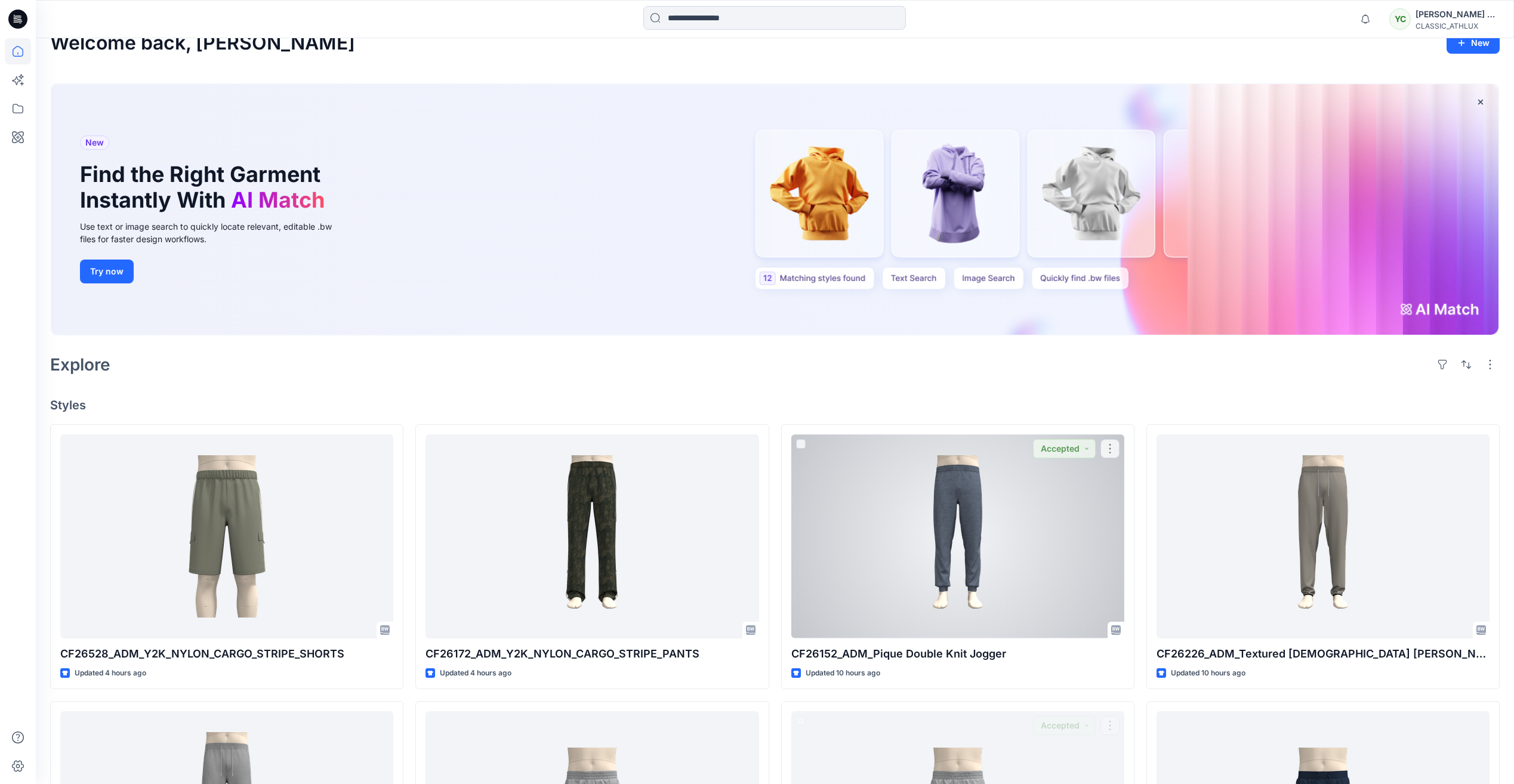
scroll to position [0, 0]
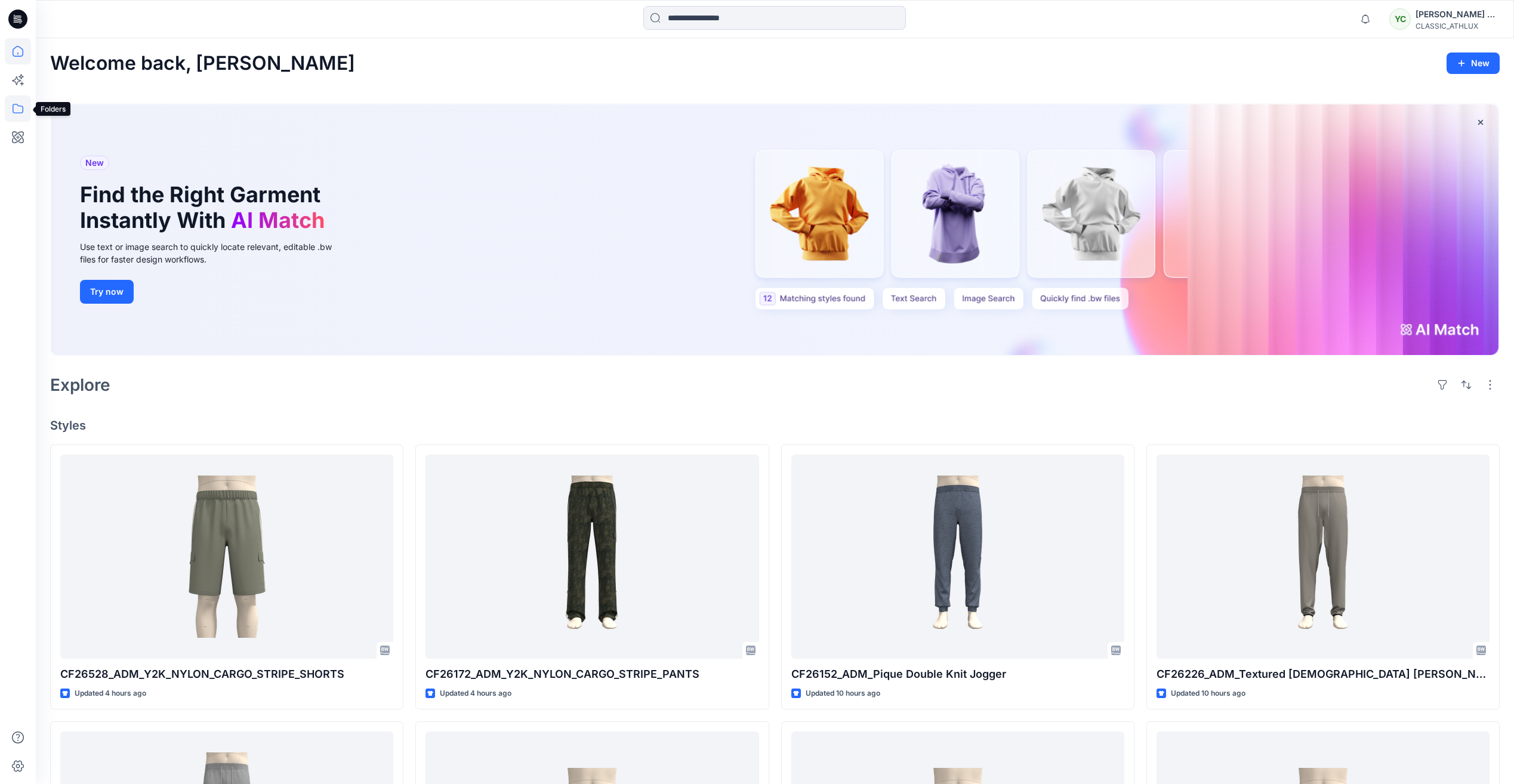
click at [12, 107] on icon at bounding box center [18, 108] width 26 height 26
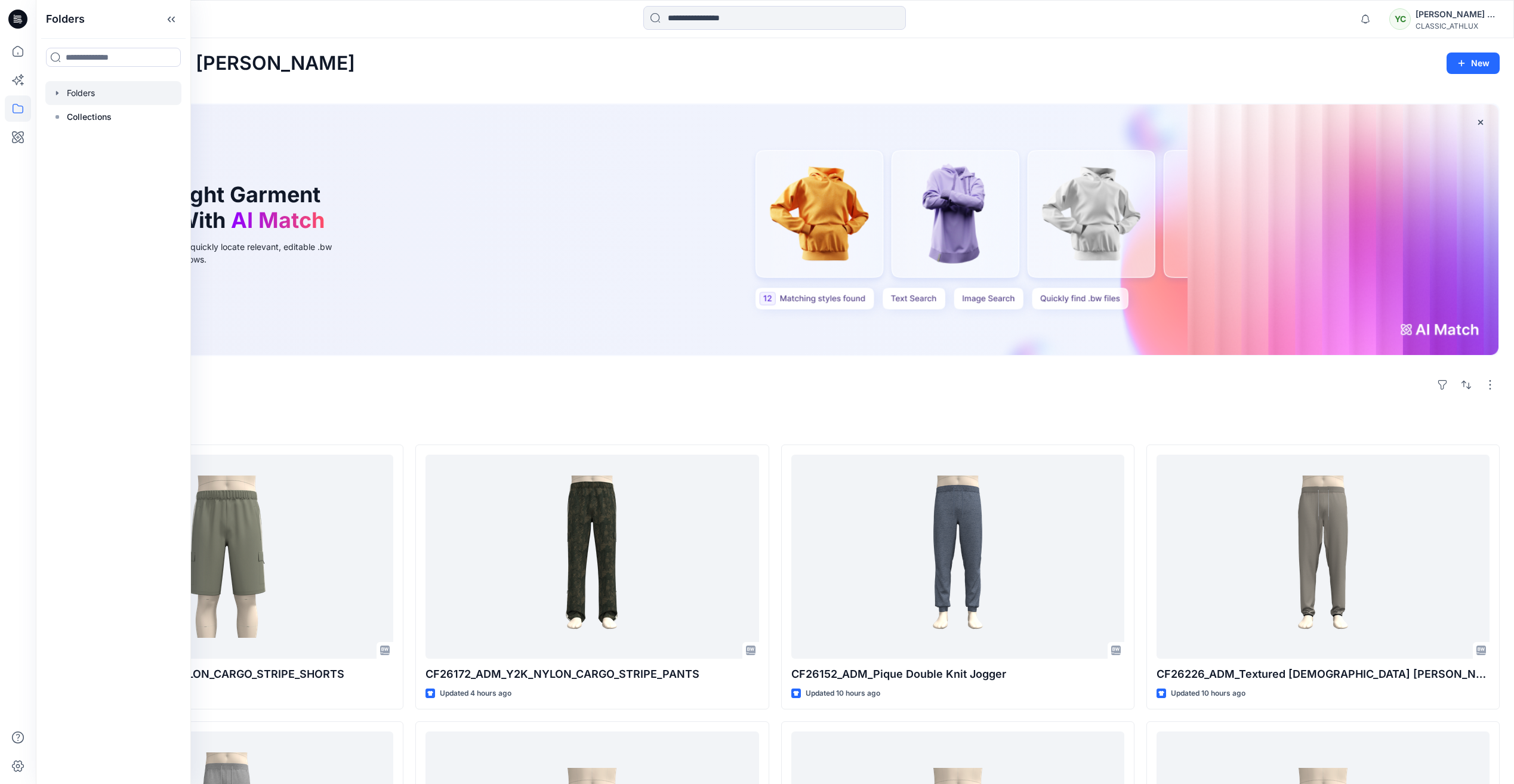
click at [112, 88] on div at bounding box center [113, 93] width 136 height 24
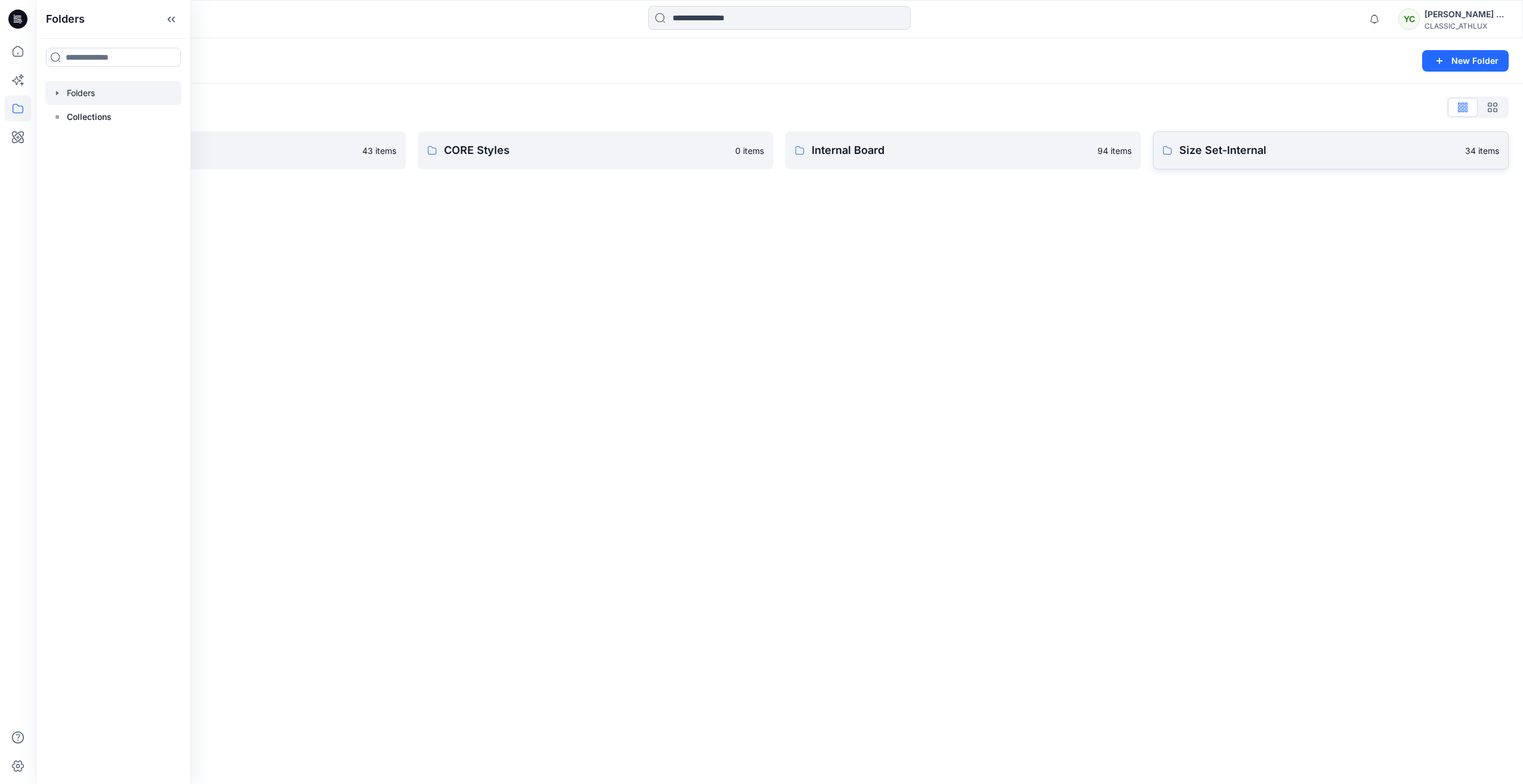
click at [1248, 165] on link "Size Set-Internal 34 items" at bounding box center [1331, 150] width 356 height 38
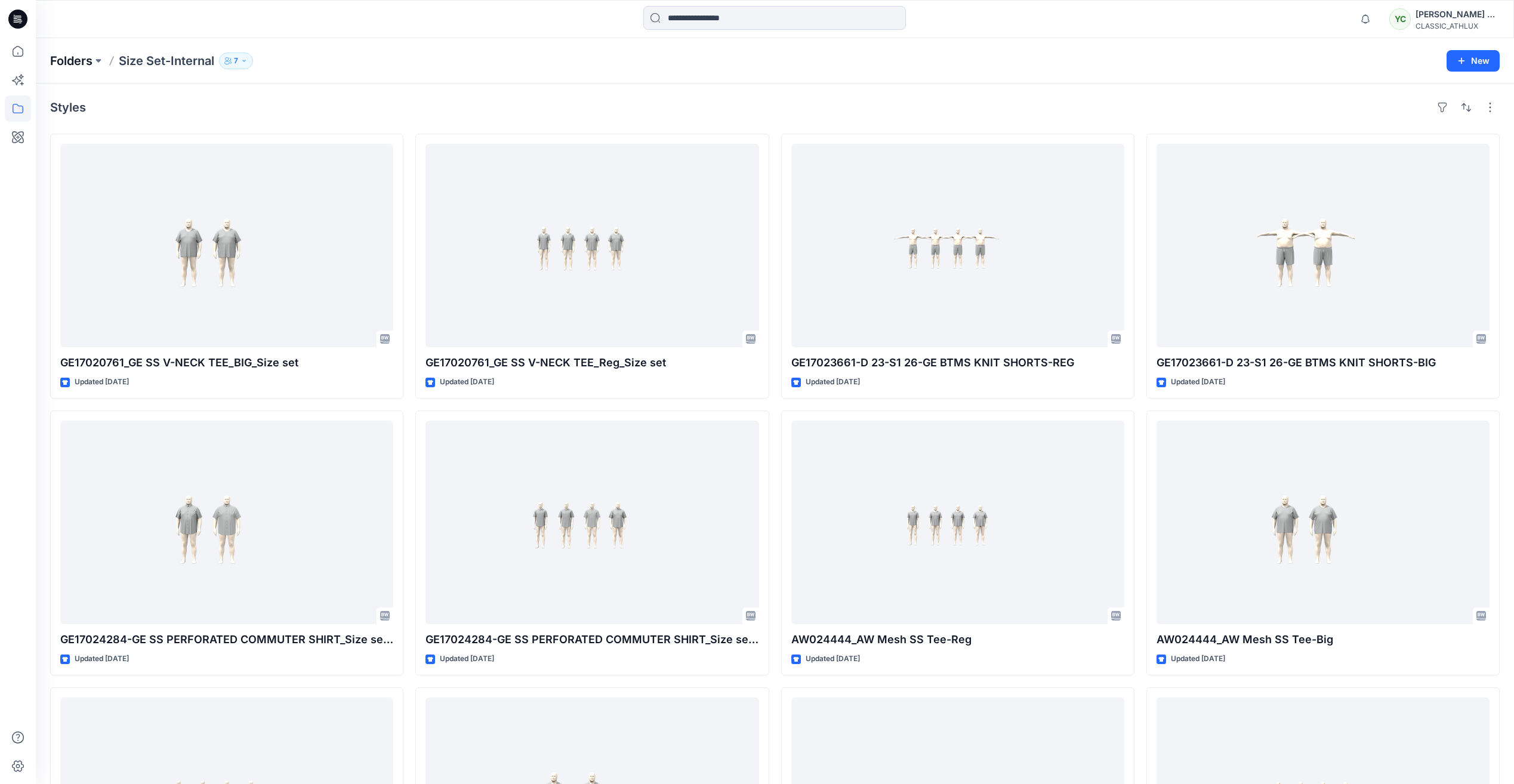
click at [63, 56] on p "Folders" at bounding box center [71, 61] width 42 height 17
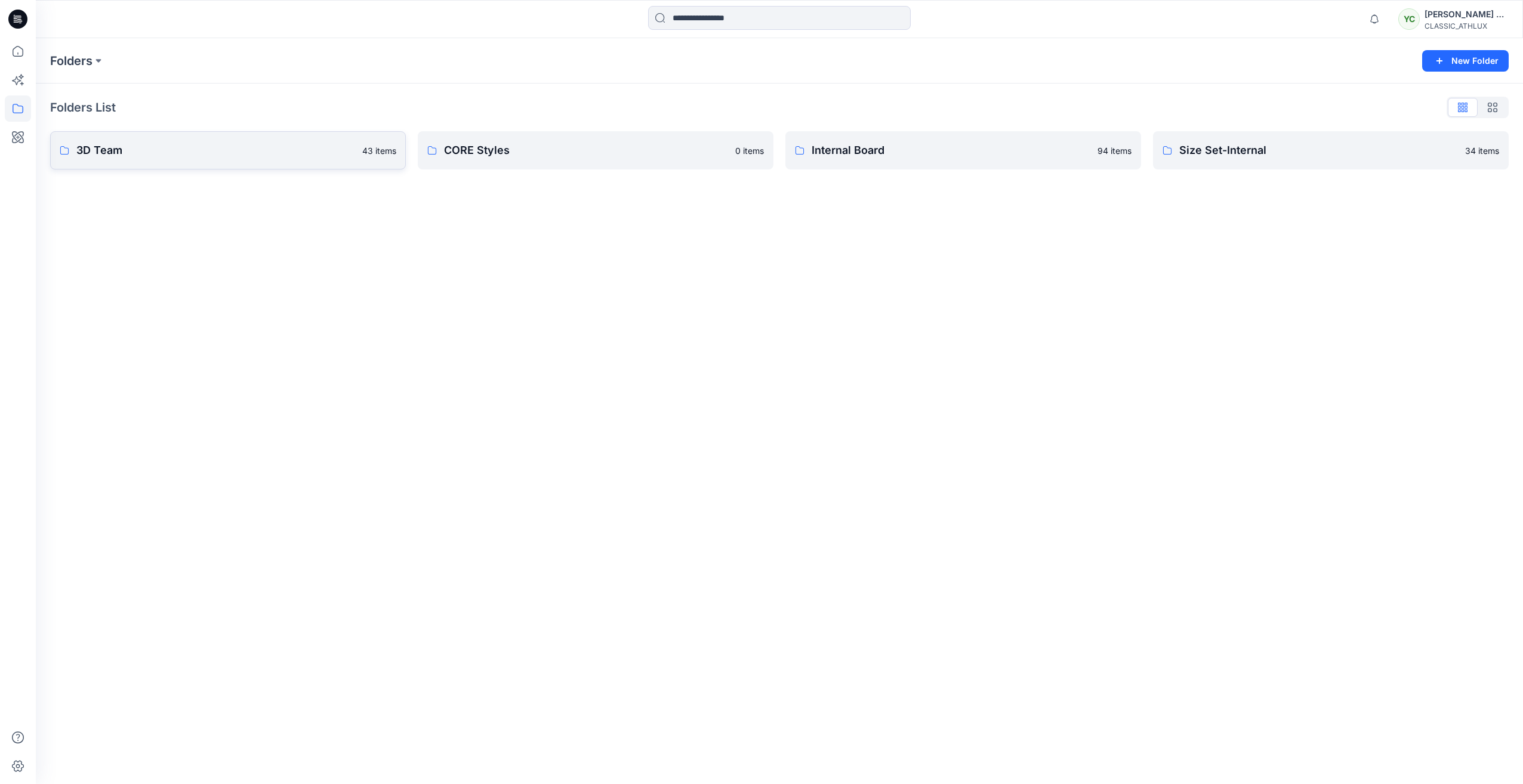
click at [295, 149] on p "3D Team" at bounding box center [216, 150] width 279 height 17
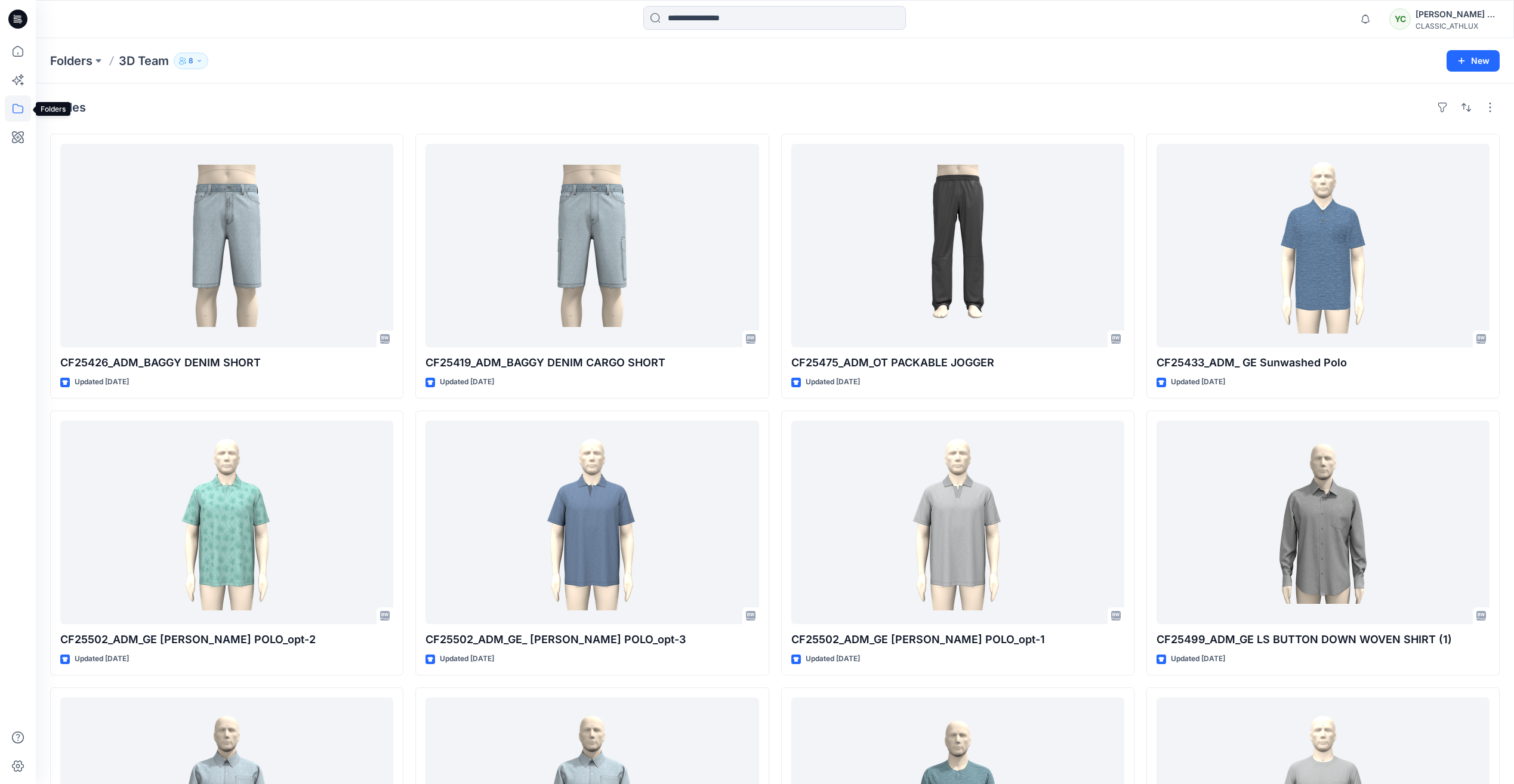
click at [21, 110] on icon at bounding box center [18, 108] width 26 height 26
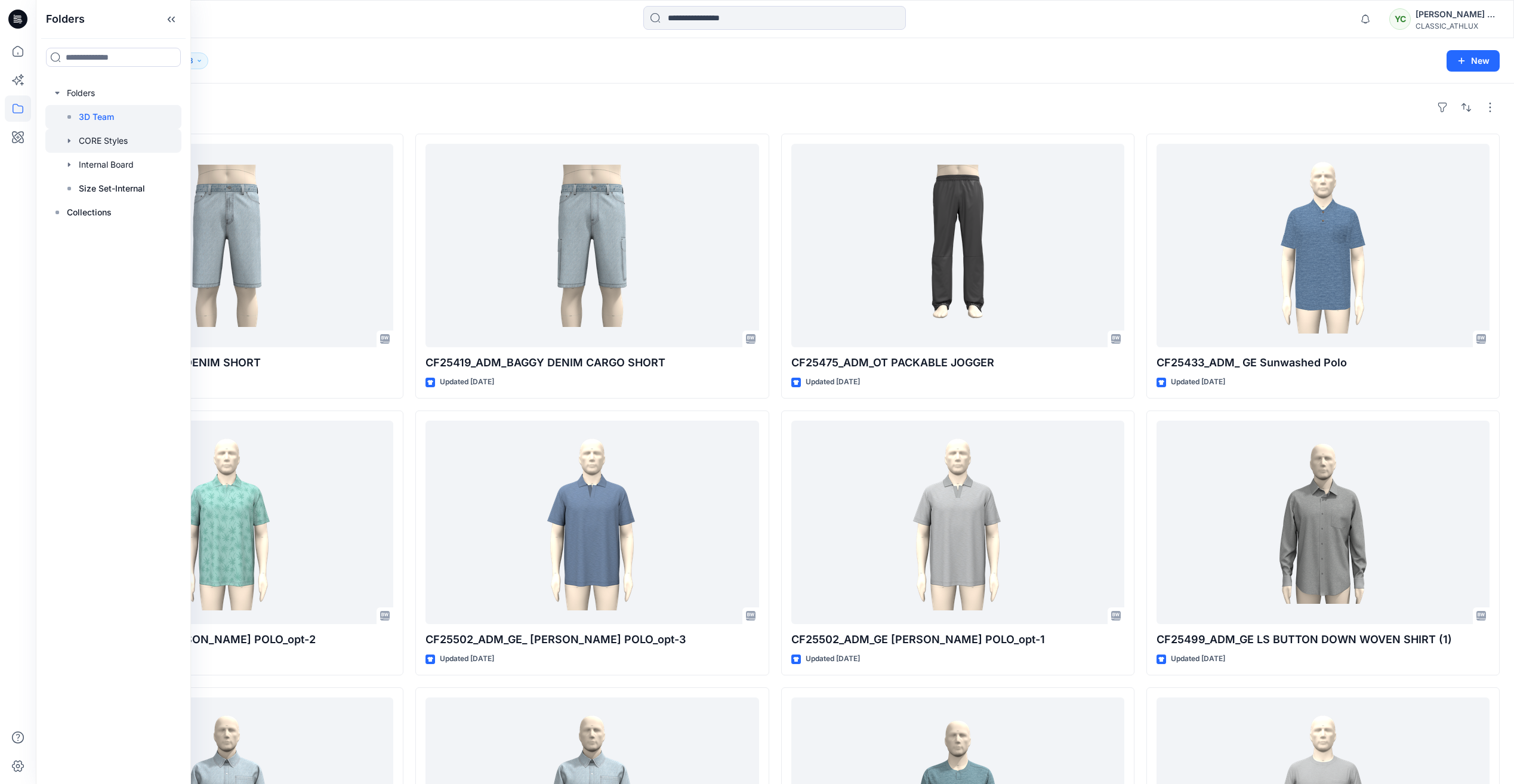
click at [126, 145] on div at bounding box center [113, 141] width 136 height 24
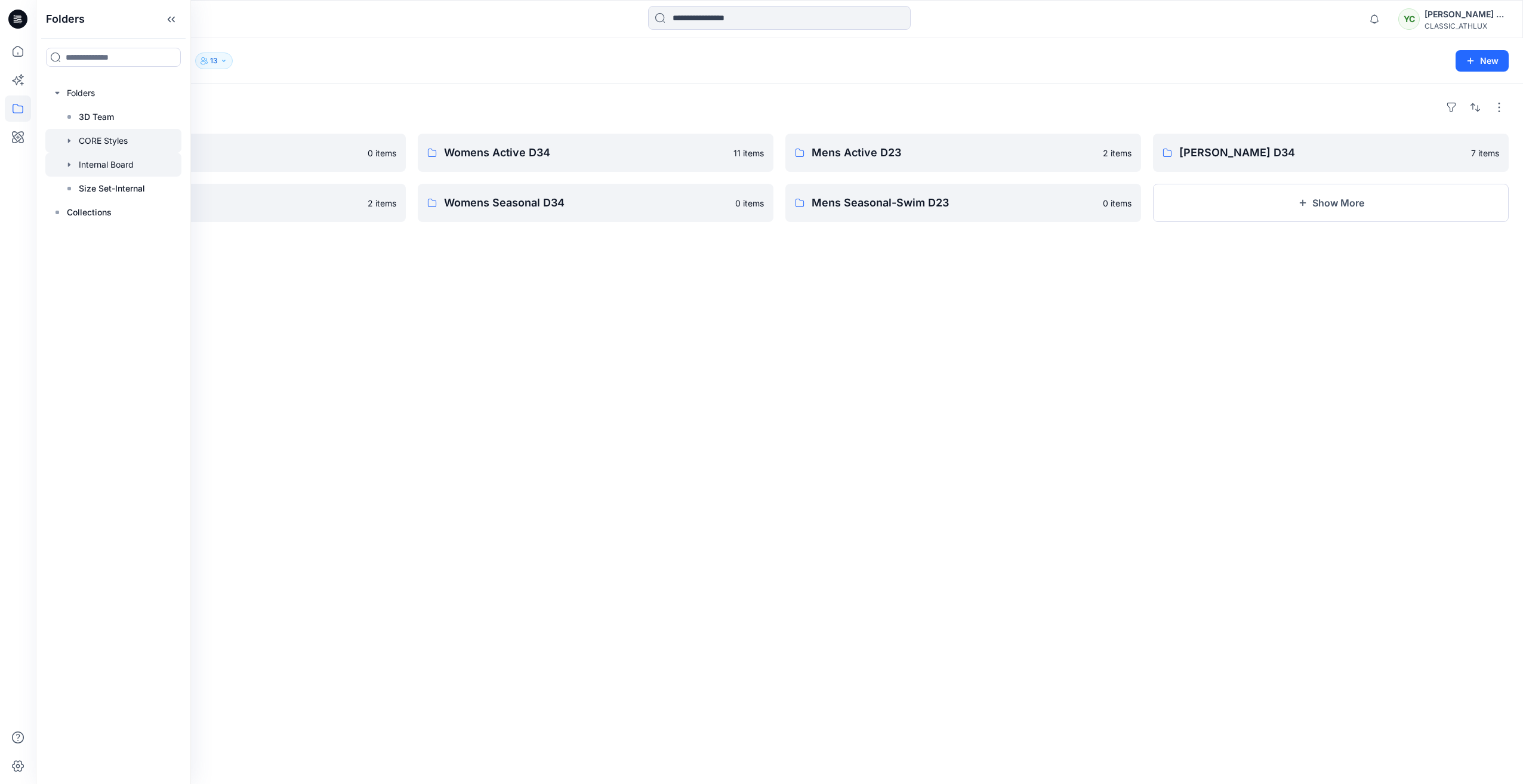
click at [120, 159] on div at bounding box center [113, 165] width 136 height 24
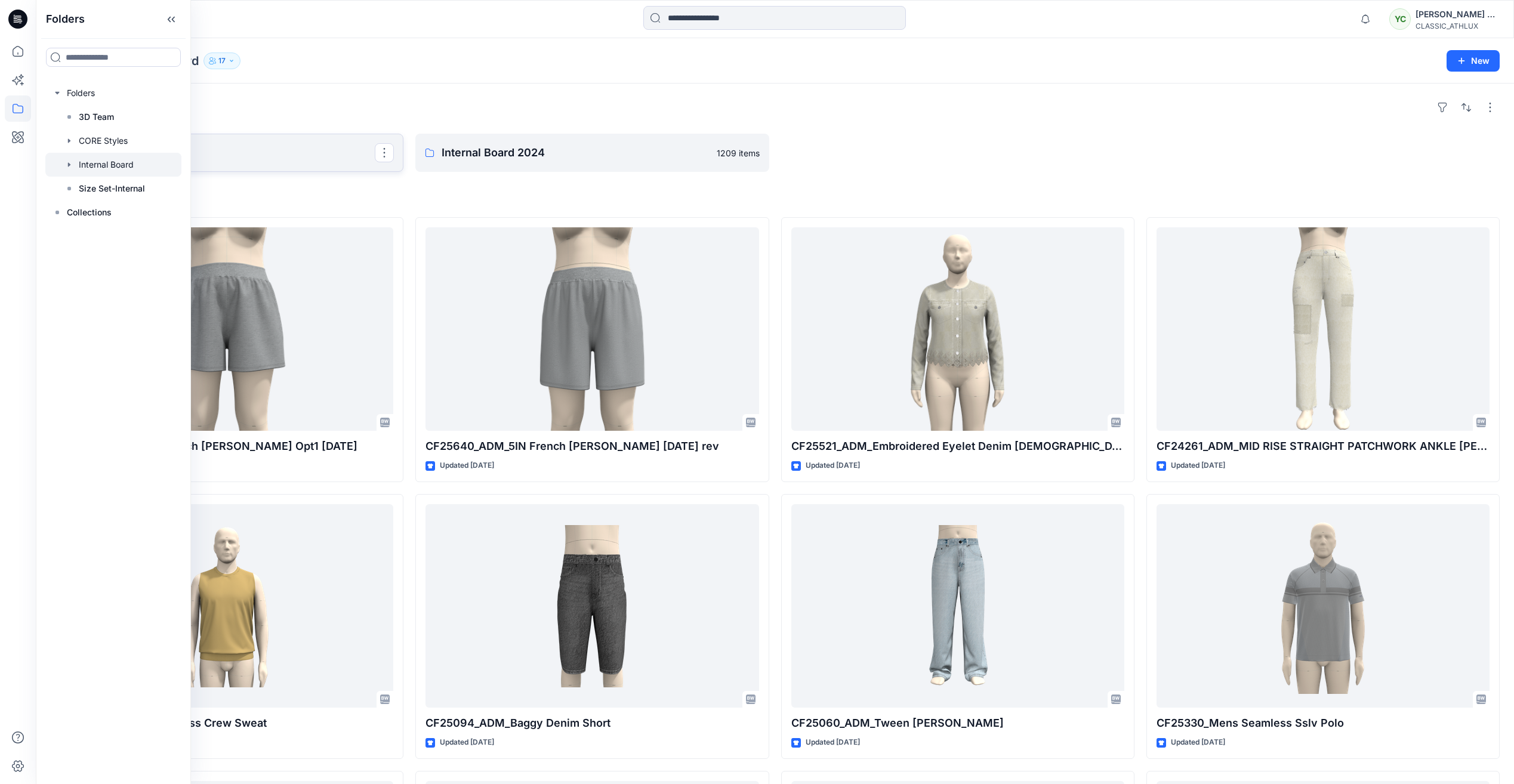
click at [197, 148] on p "Internal Board 2026" at bounding box center [226, 152] width 299 height 17
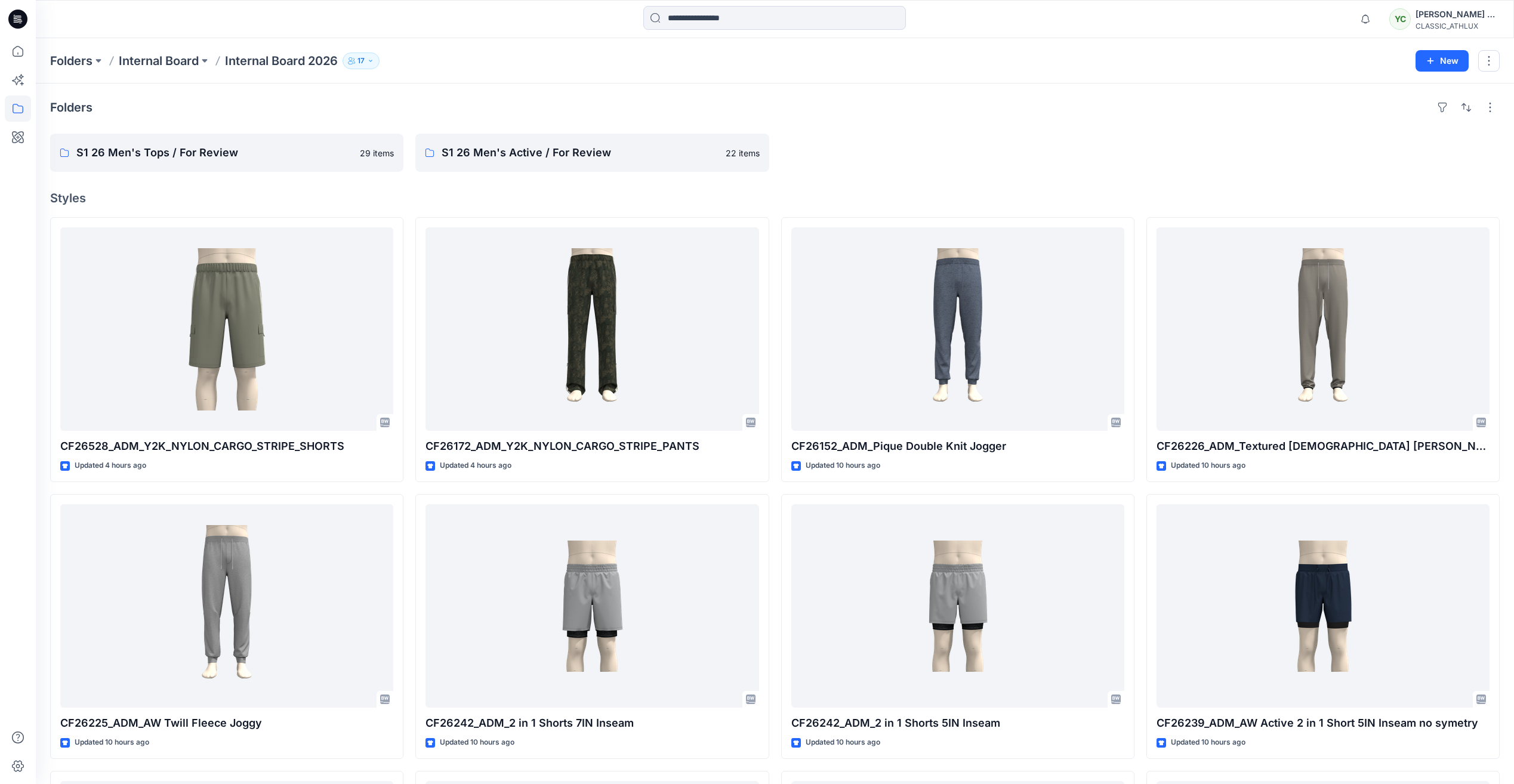
click at [1011, 69] on div "Folders Internal Board Internal Board 2026 17" at bounding box center [728, 61] width 1357 height 17
click at [22, 47] on icon at bounding box center [18, 51] width 26 height 26
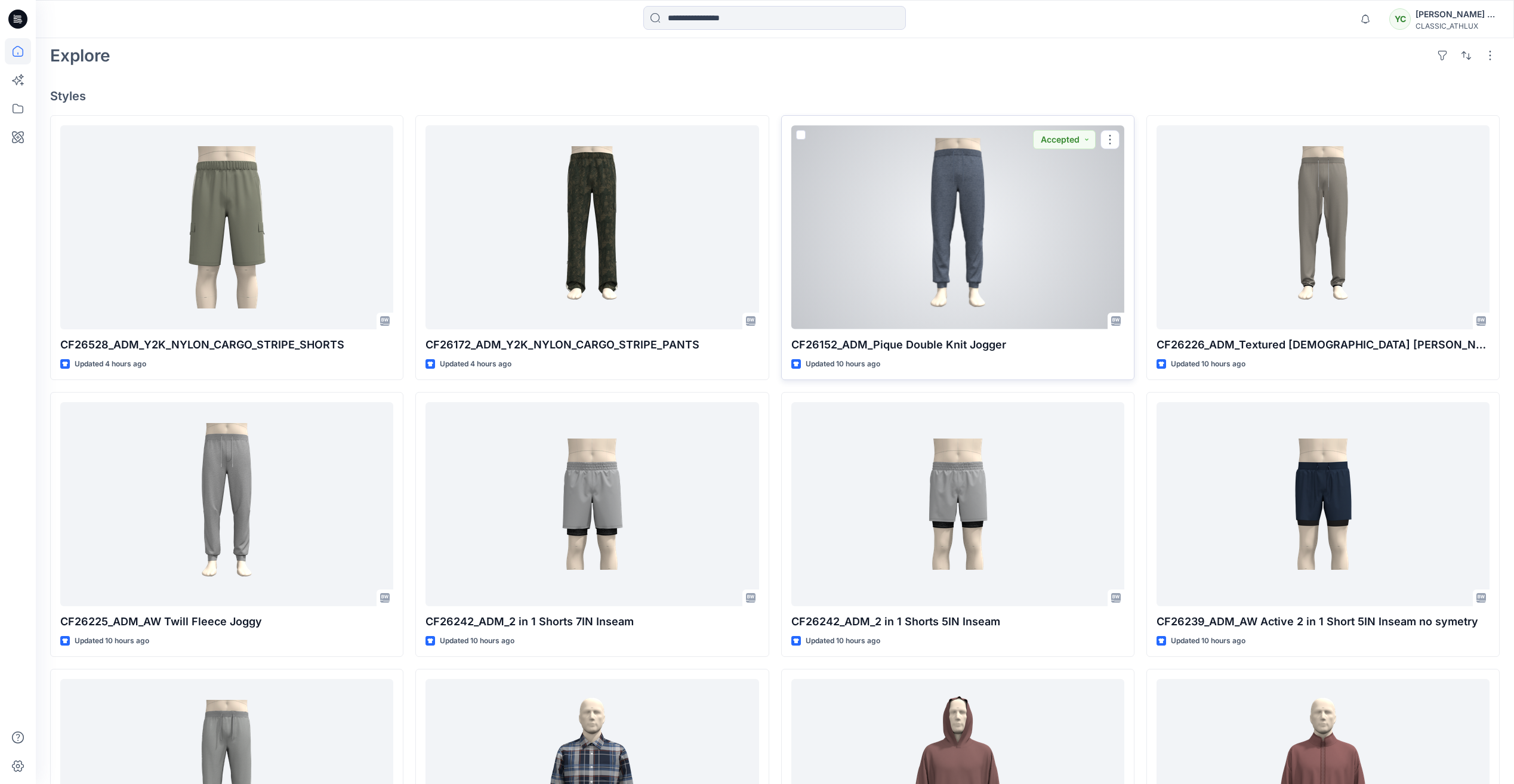
scroll to position [358, 0]
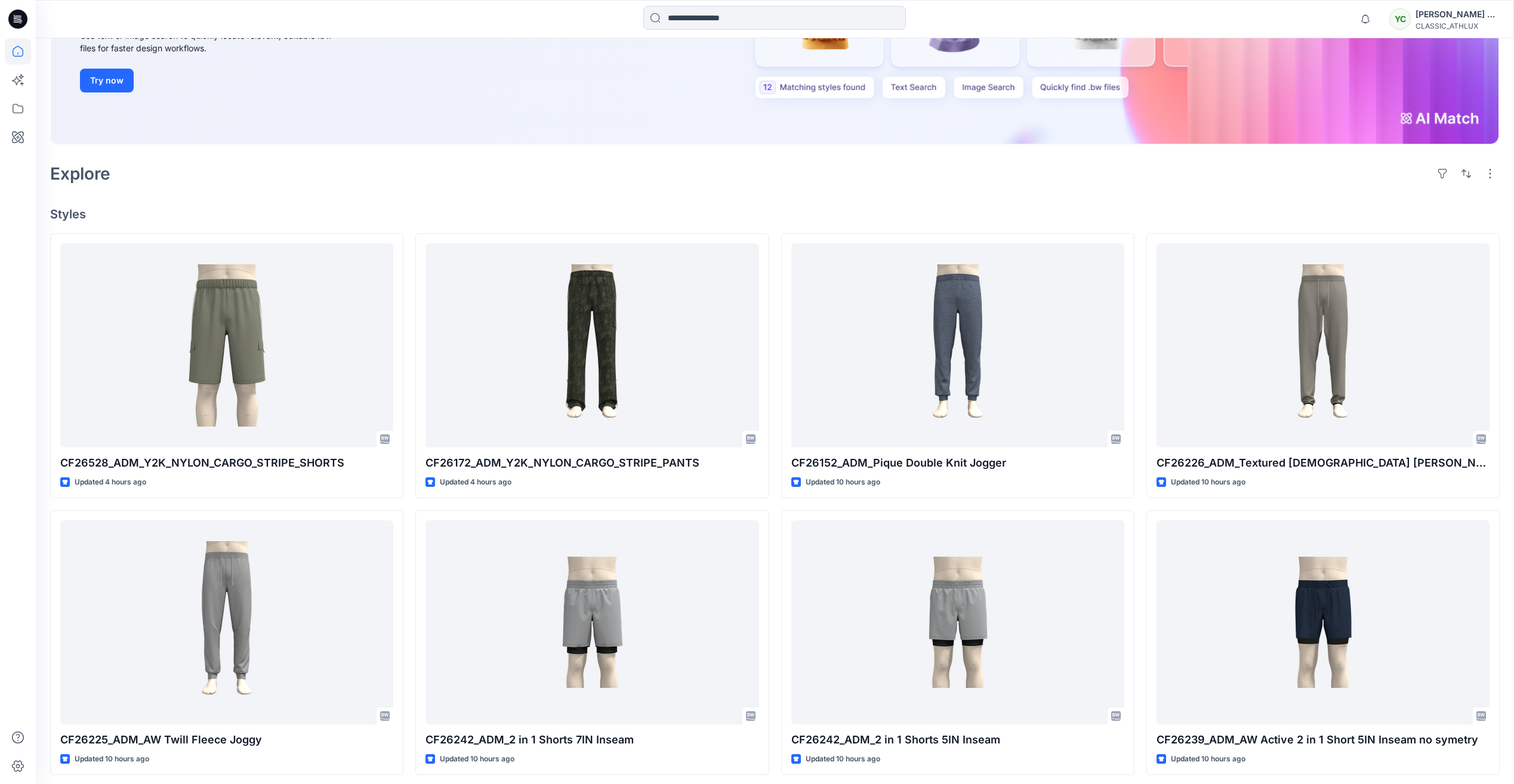
scroll to position [239, 0]
